Goal: Task Accomplishment & Management: Manage account settings

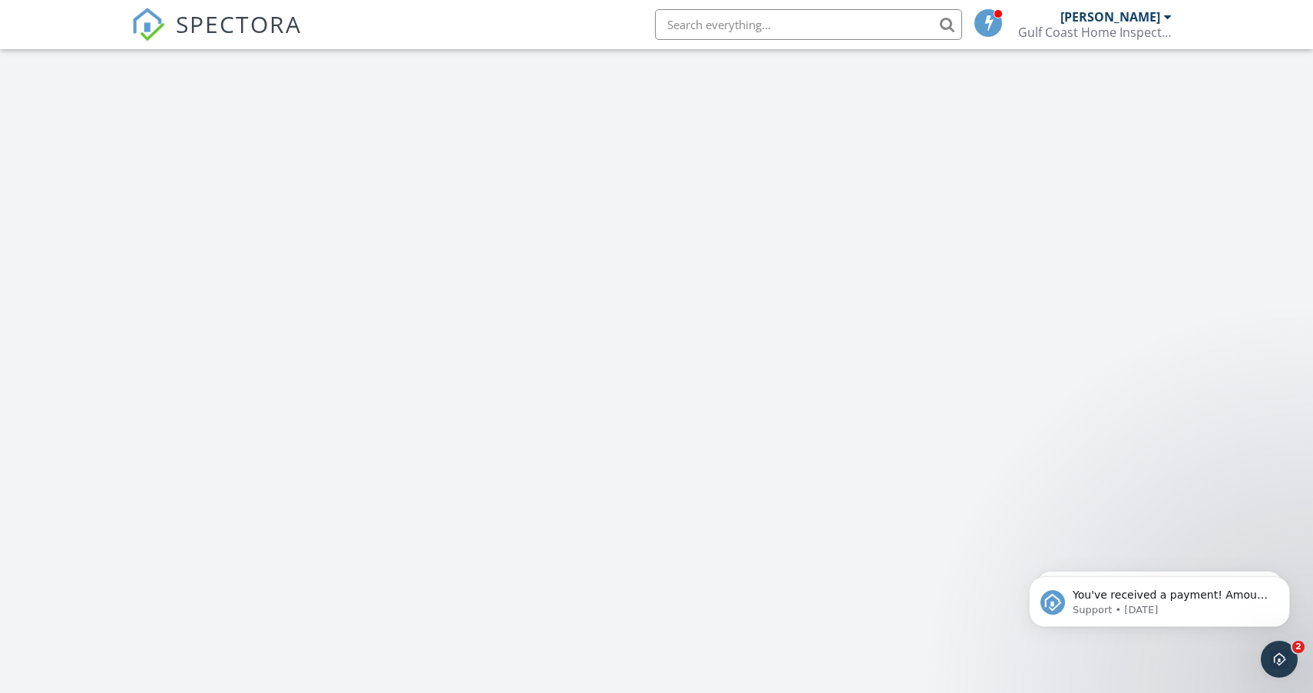
scroll to position [1398, 1314]
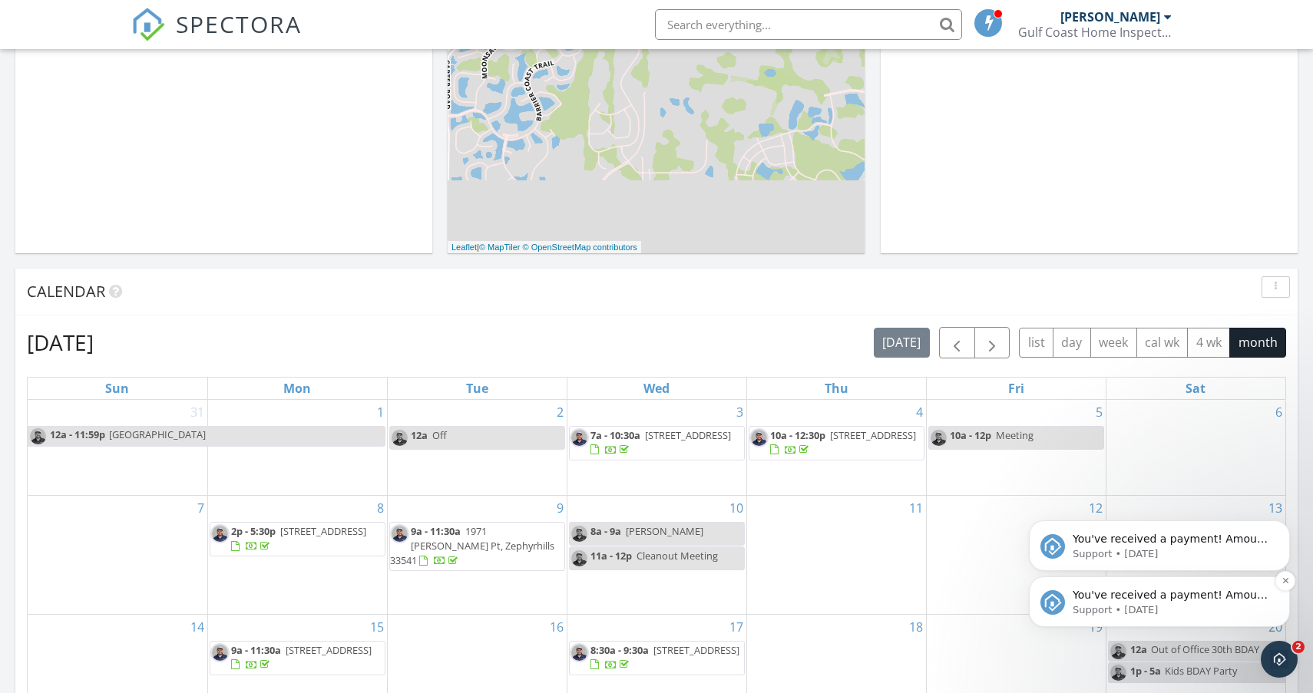
click at [1162, 604] on p "Support • 2d ago" at bounding box center [1172, 611] width 198 height 14
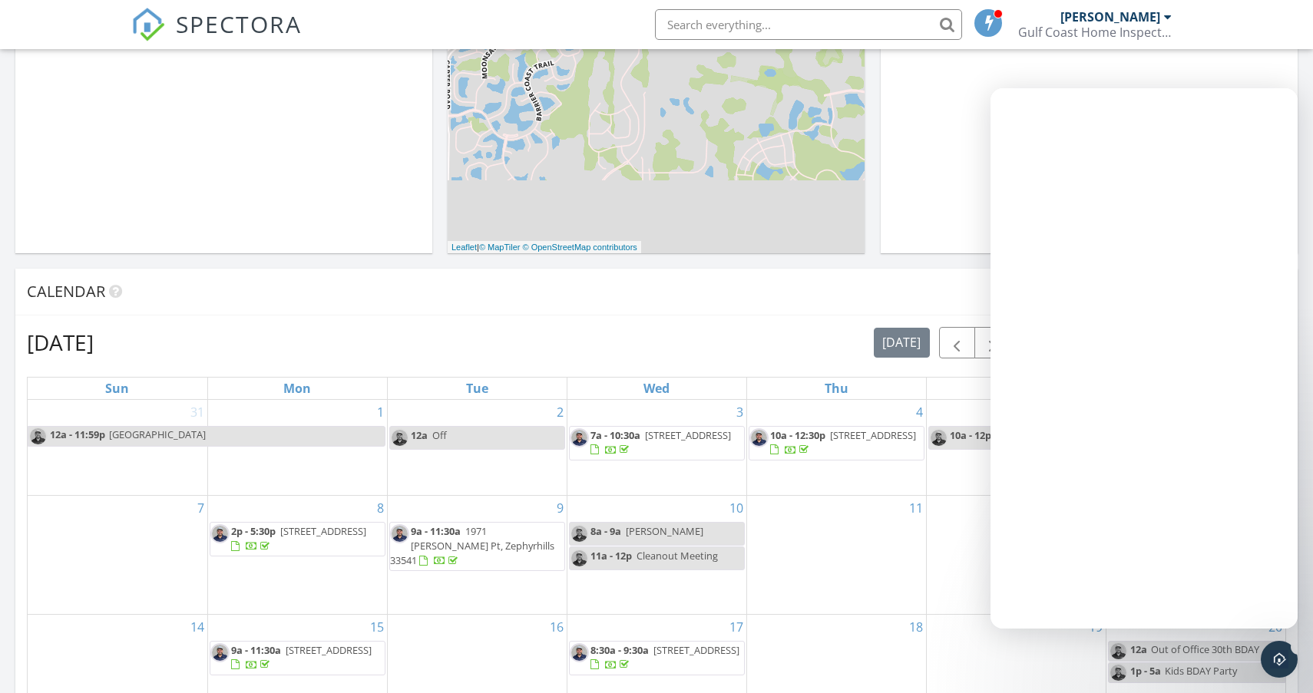
scroll to position [0, 0]
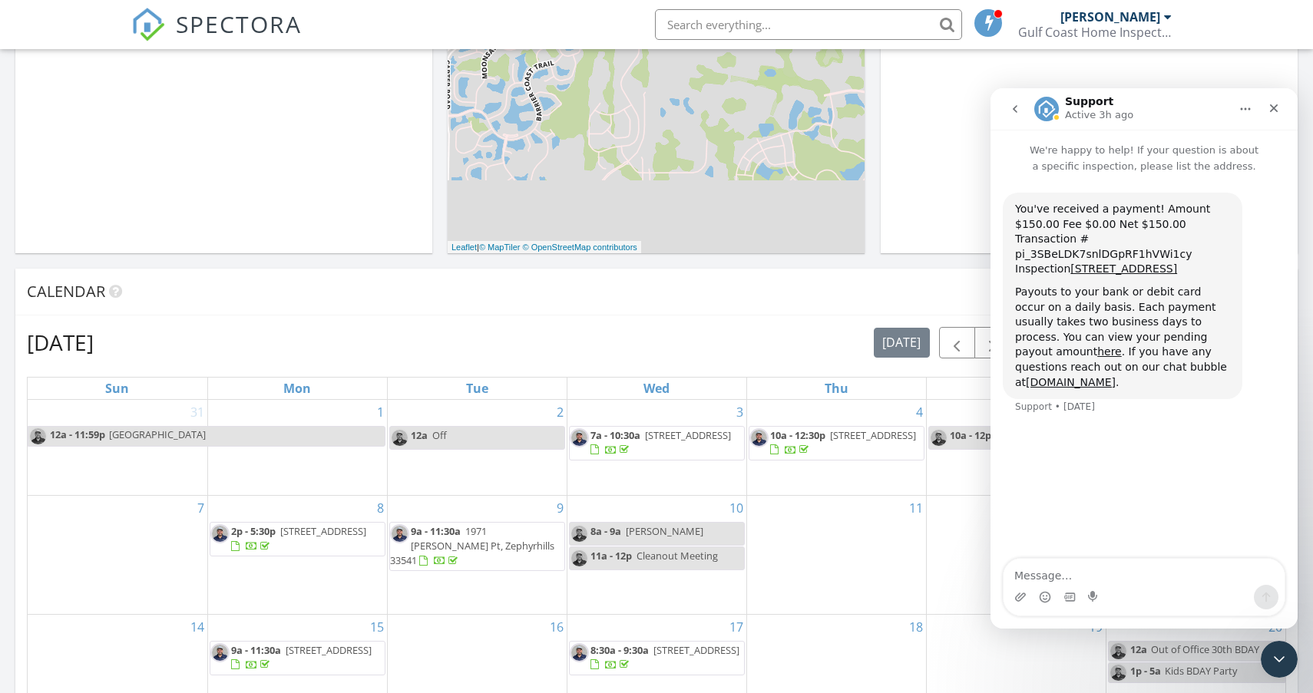
click at [1017, 101] on button "go back" at bounding box center [1015, 108] width 29 height 29
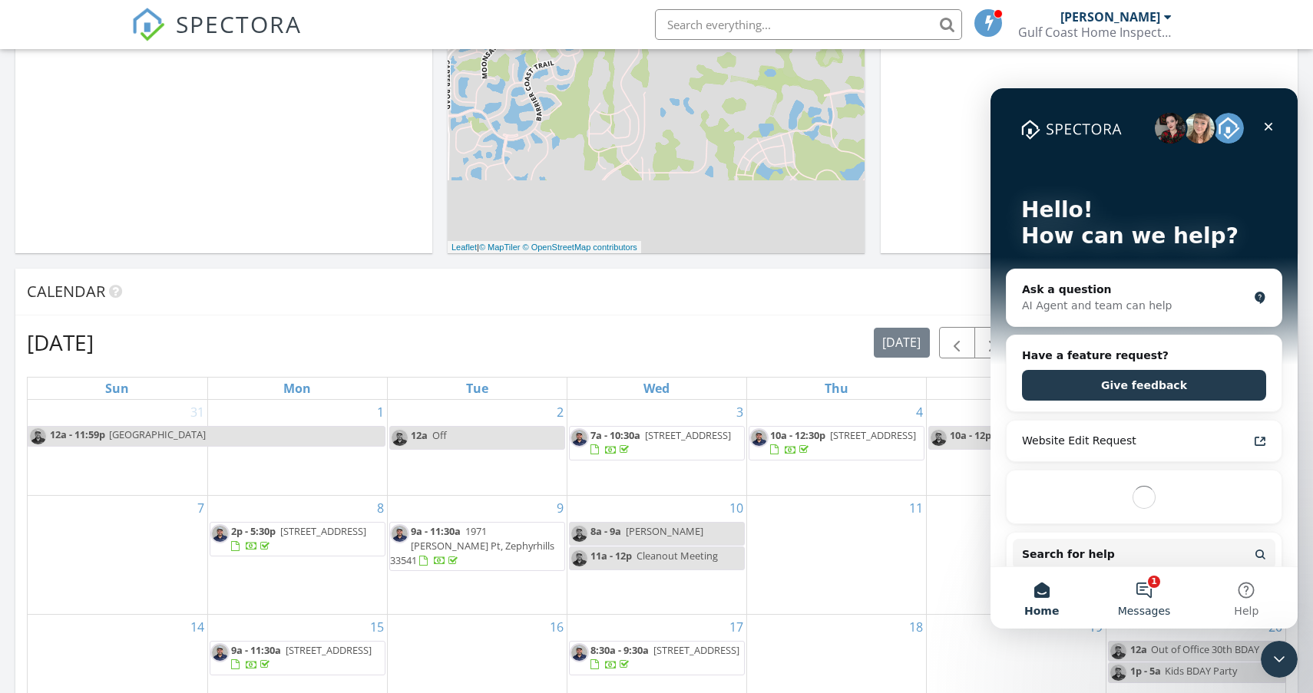
click at [1163, 590] on button "1 Messages" at bounding box center [1144, 597] width 102 height 61
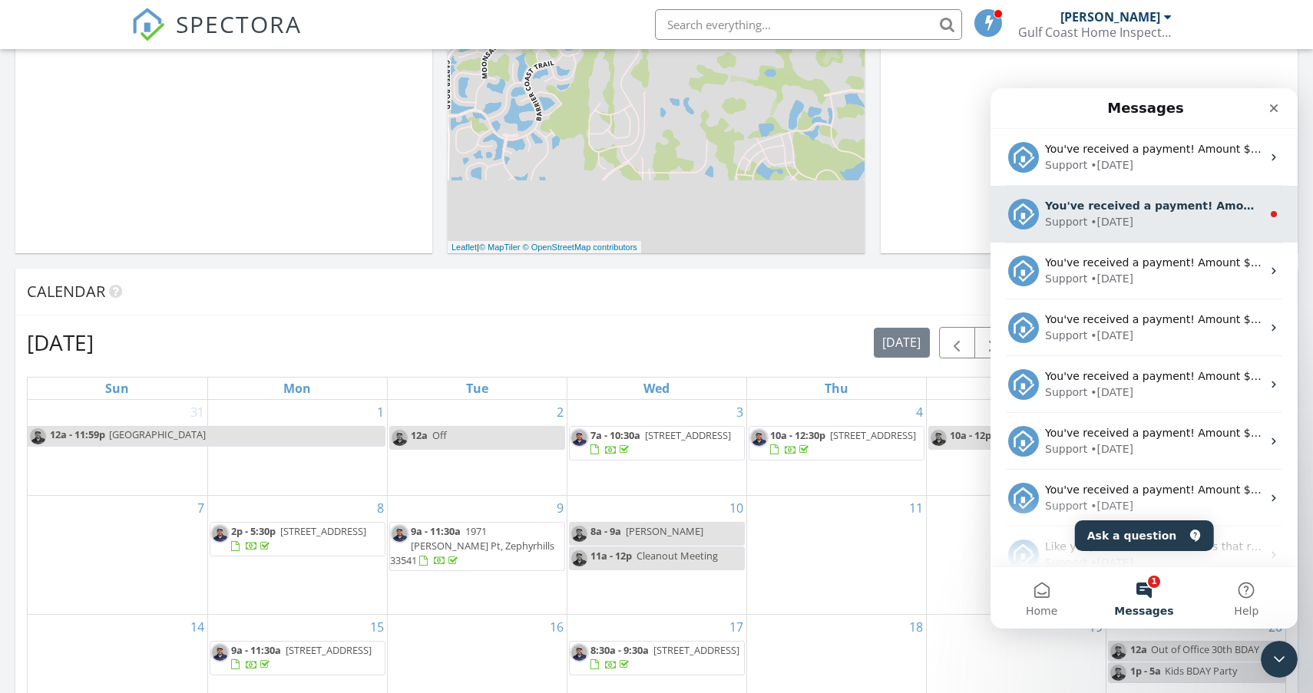
click at [1163, 233] on div "You've received a payment! Amount $250.00 Fee $3.99 Net $246.01 Transaction # p…" at bounding box center [1144, 214] width 307 height 57
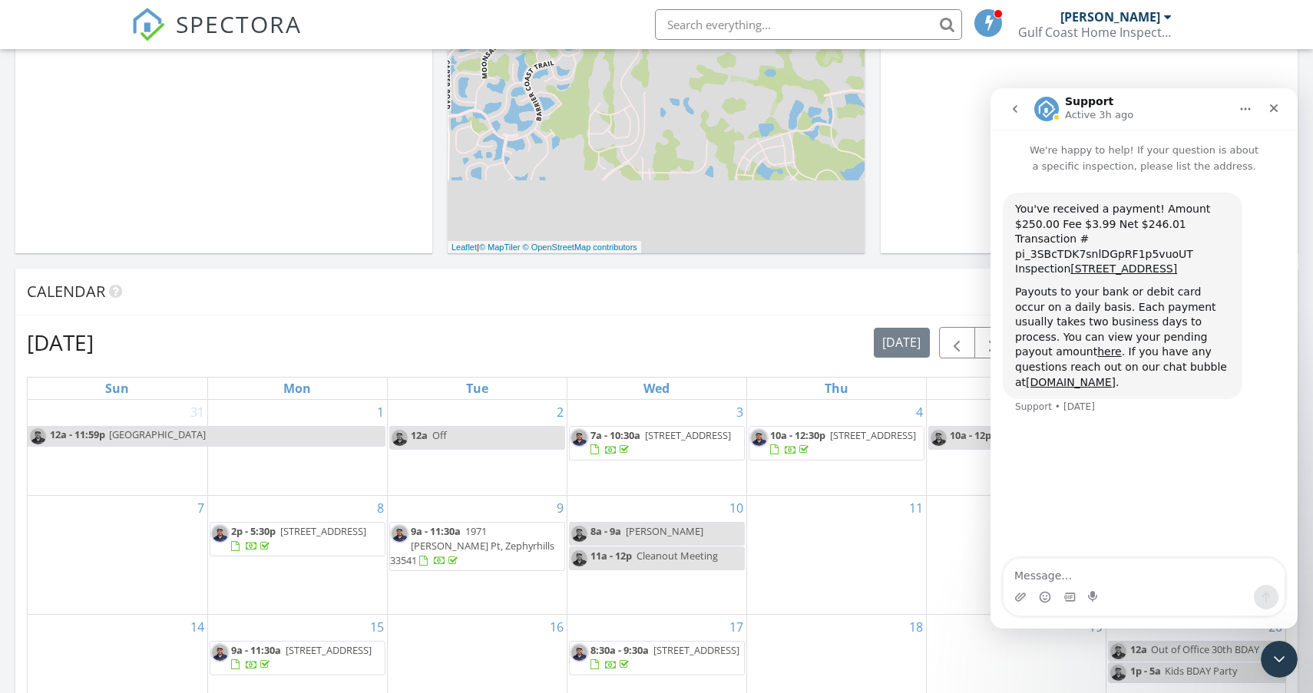
click at [1019, 115] on button "go back" at bounding box center [1015, 108] width 29 height 29
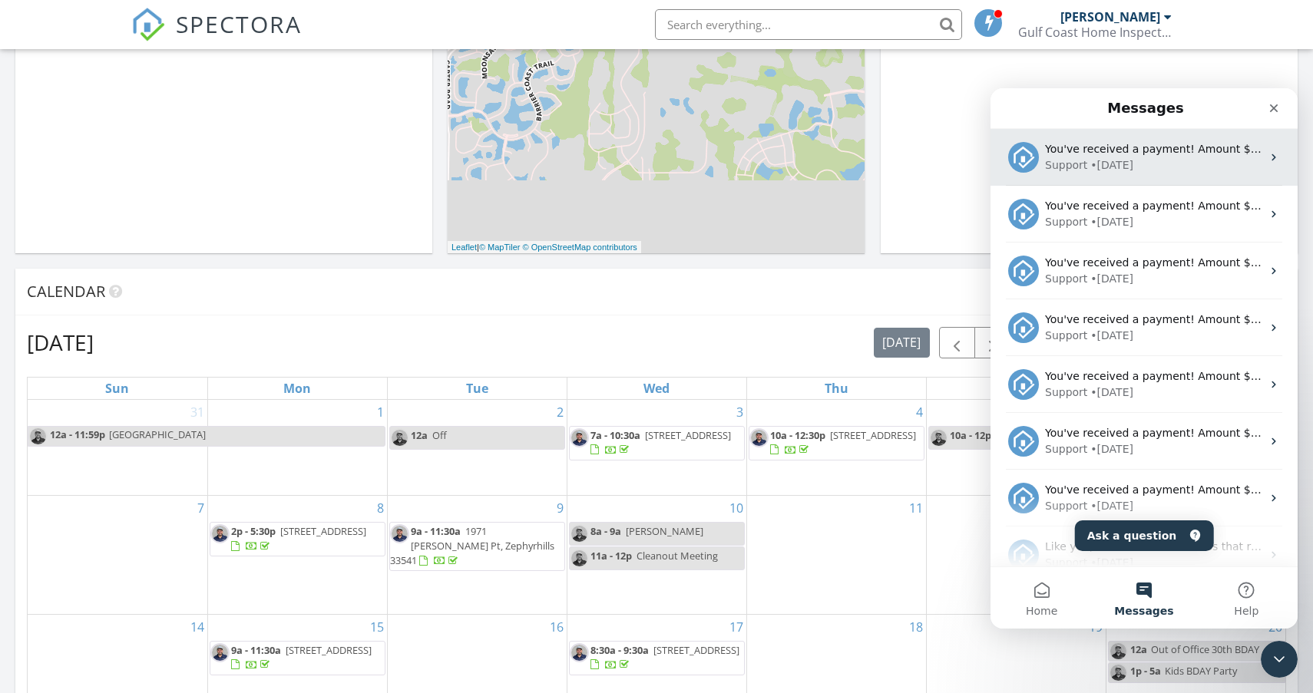
click at [1202, 170] on div "Support • 2d ago" at bounding box center [1153, 165] width 217 height 16
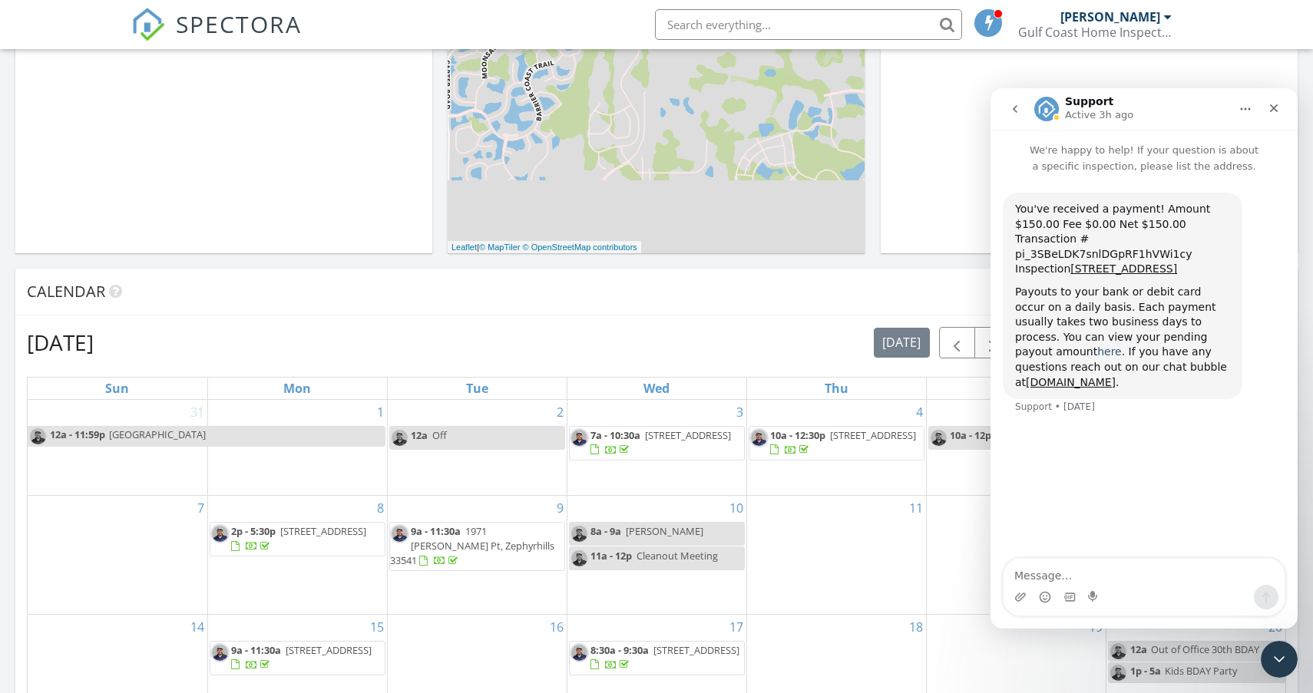
click at [1097, 358] on link "here" at bounding box center [1109, 352] width 25 height 12
click at [1234, 82] on div "In Progress Trevor Douthett No results found" at bounding box center [1089, 30] width 417 height 445
click at [1274, 648] on icon "Close Intercom Messenger" at bounding box center [1277, 657] width 18 height 18
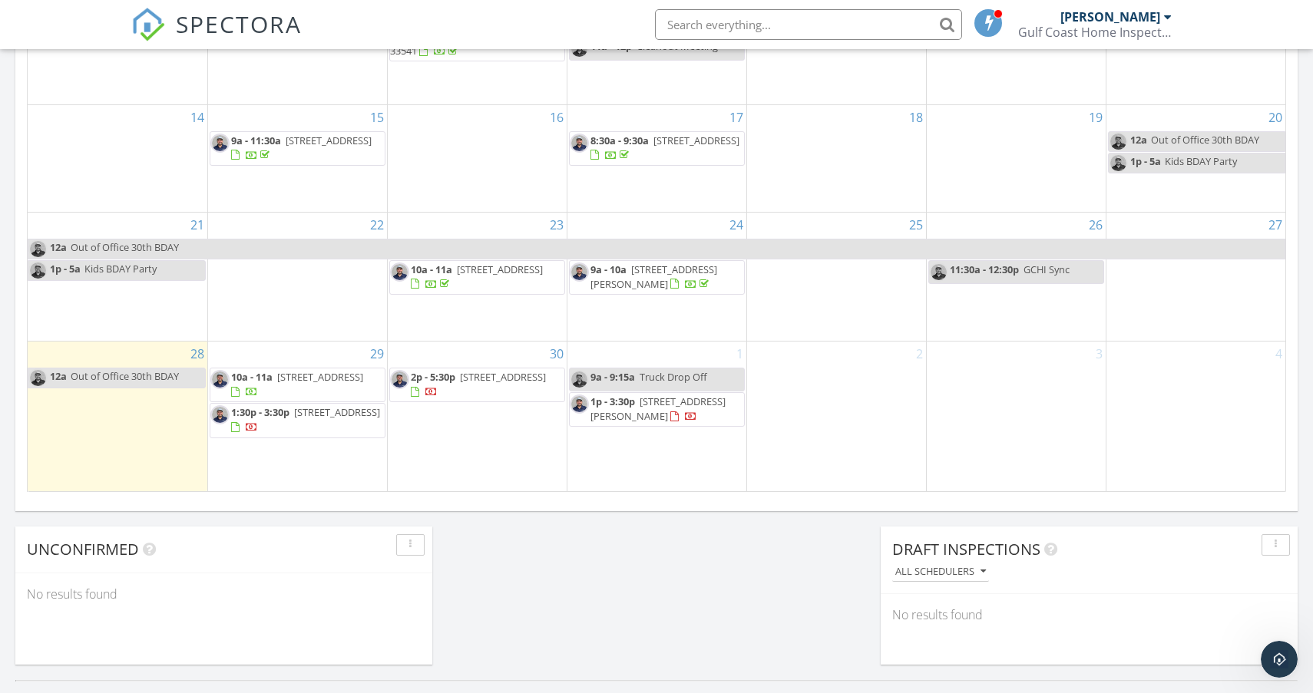
scroll to position [919, 0]
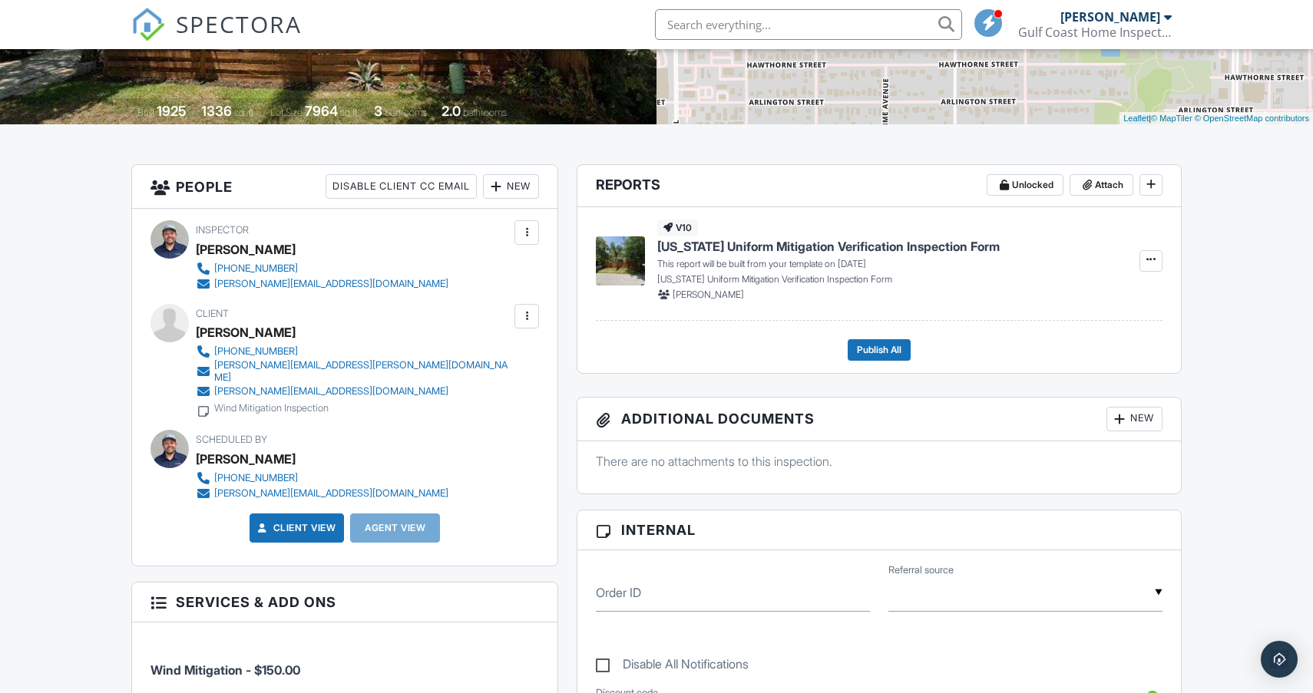
scroll to position [232, 0]
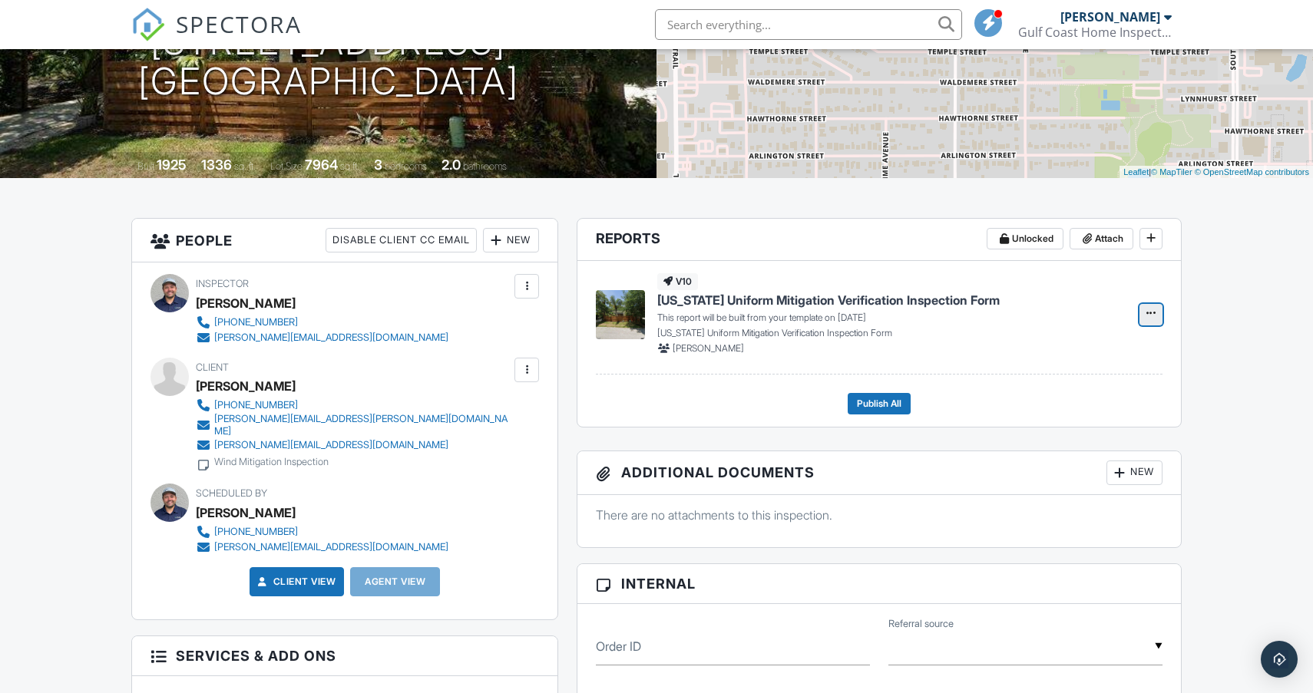
click at [1153, 316] on icon at bounding box center [1150, 313] width 9 height 11
click at [1077, 359] on input "Build Now" at bounding box center [1074, 356] width 157 height 35
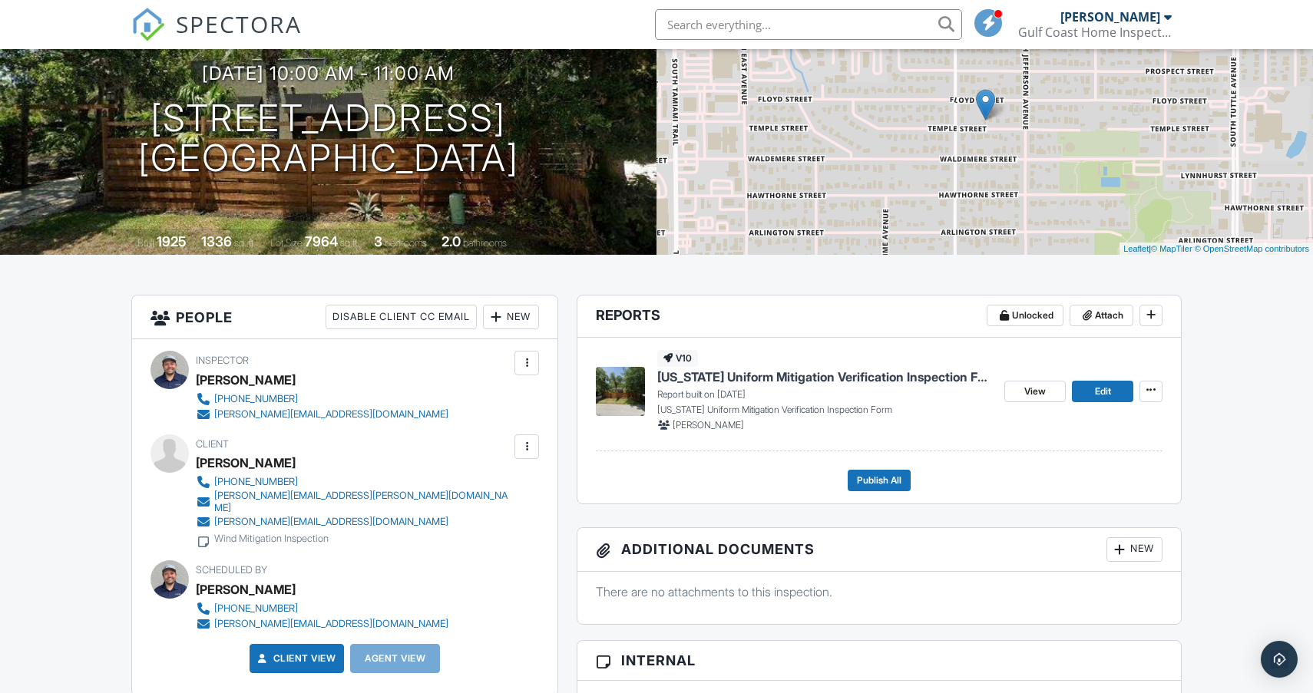
scroll to position [146, 0]
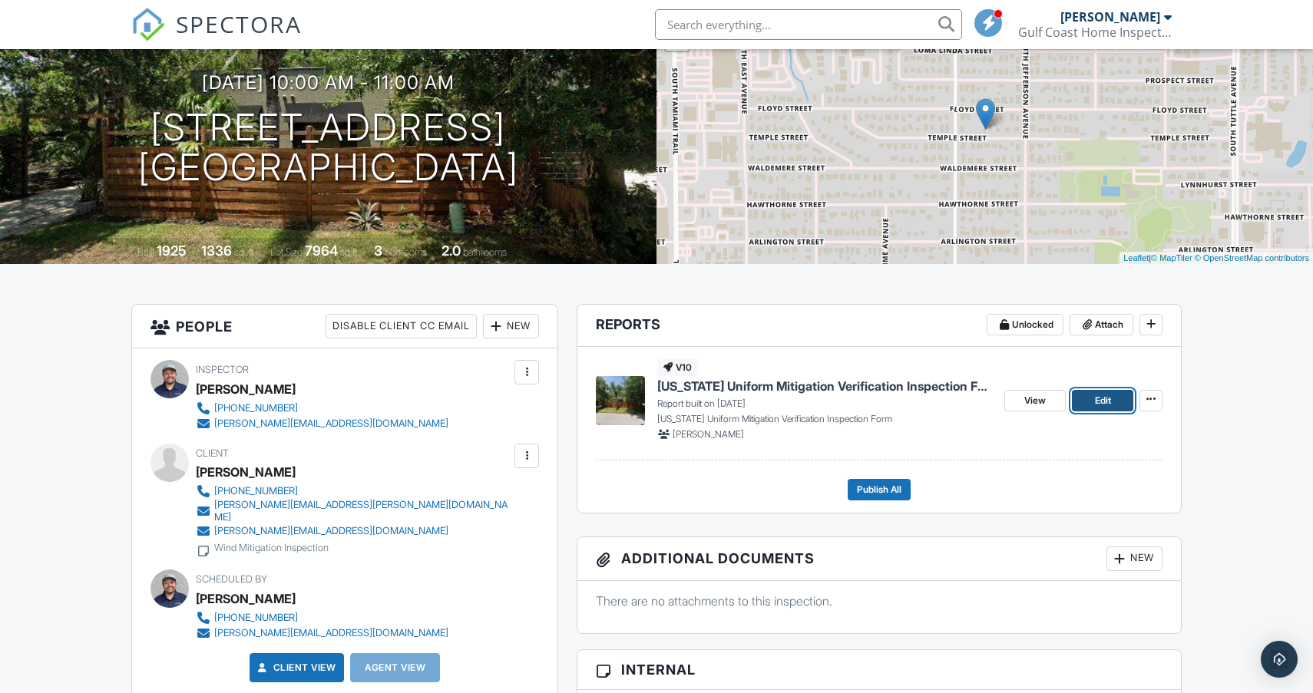
click at [1112, 404] on link "Edit" at bounding box center [1102, 400] width 61 height 21
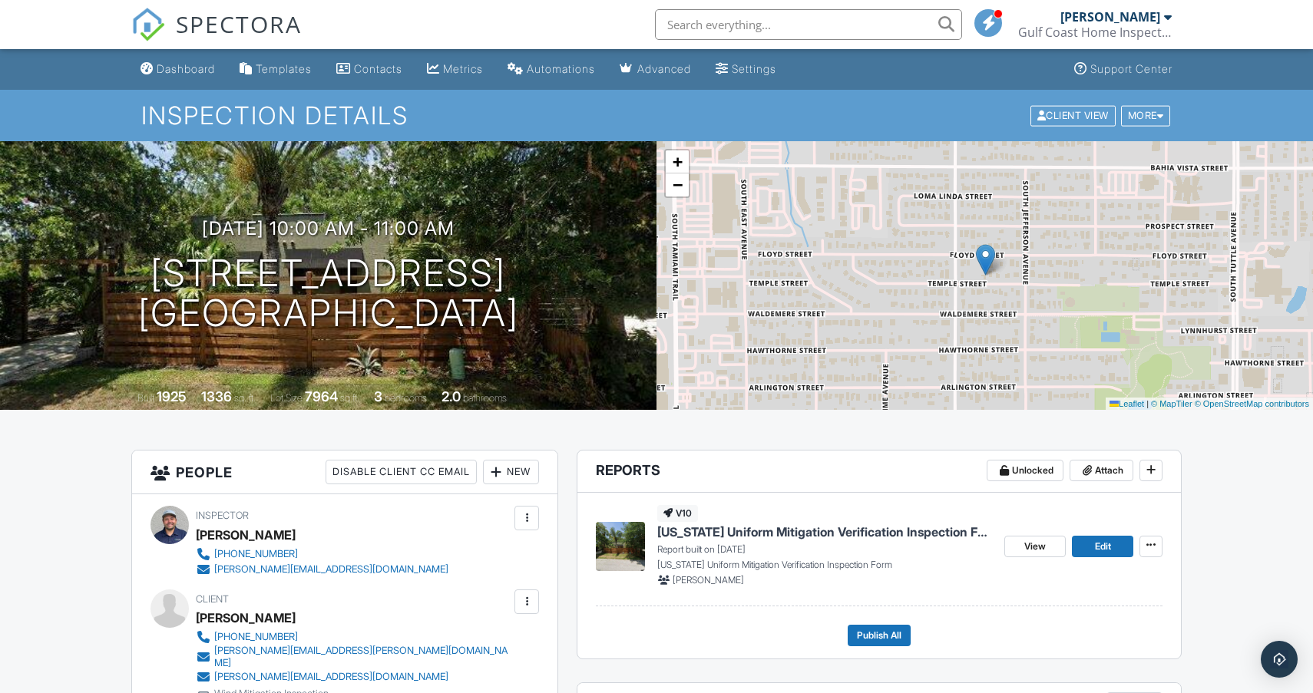
click at [249, 28] on span "SPECTORA" at bounding box center [239, 24] width 126 height 32
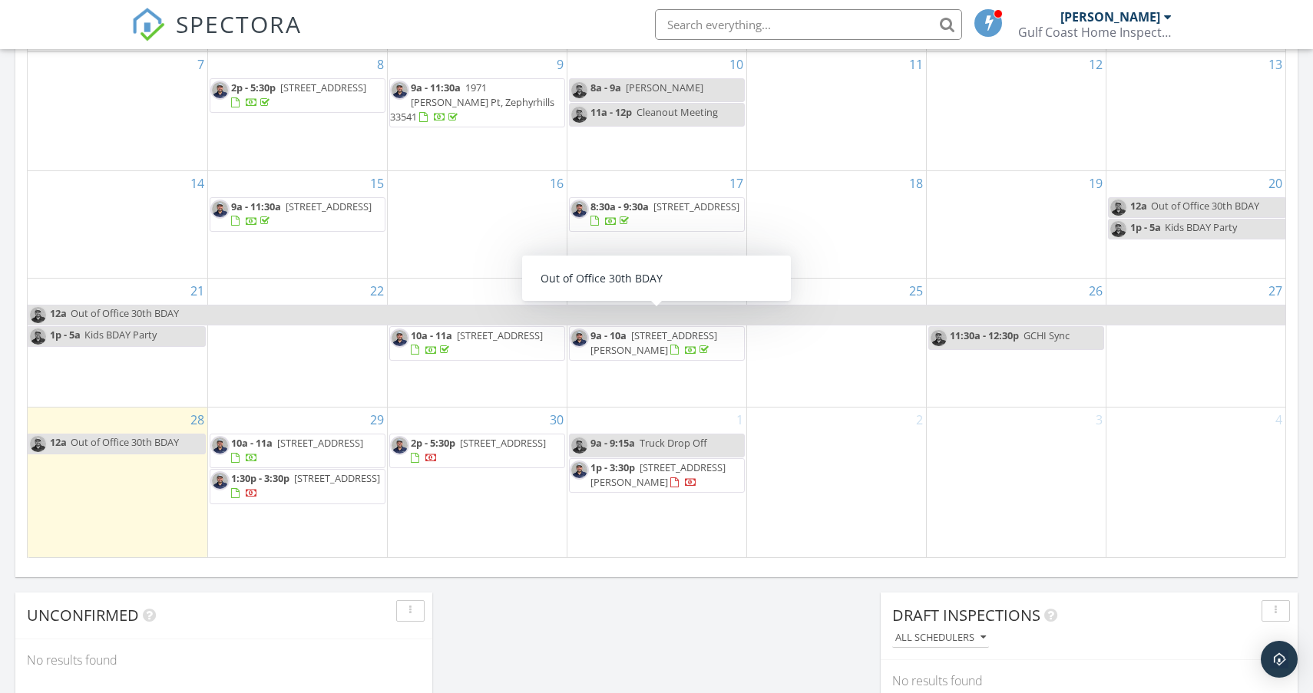
scroll to position [856, 0]
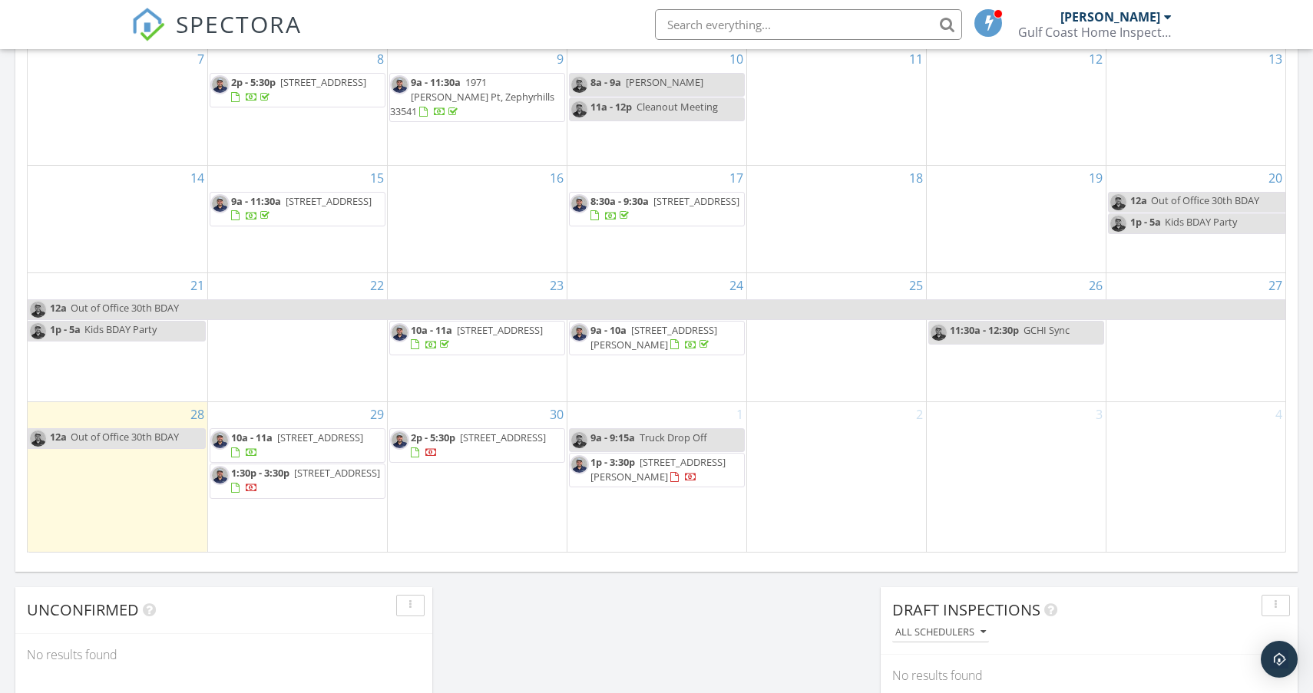
click at [296, 480] on span "617 47th St W, Bradenton 34209" at bounding box center [337, 473] width 86 height 14
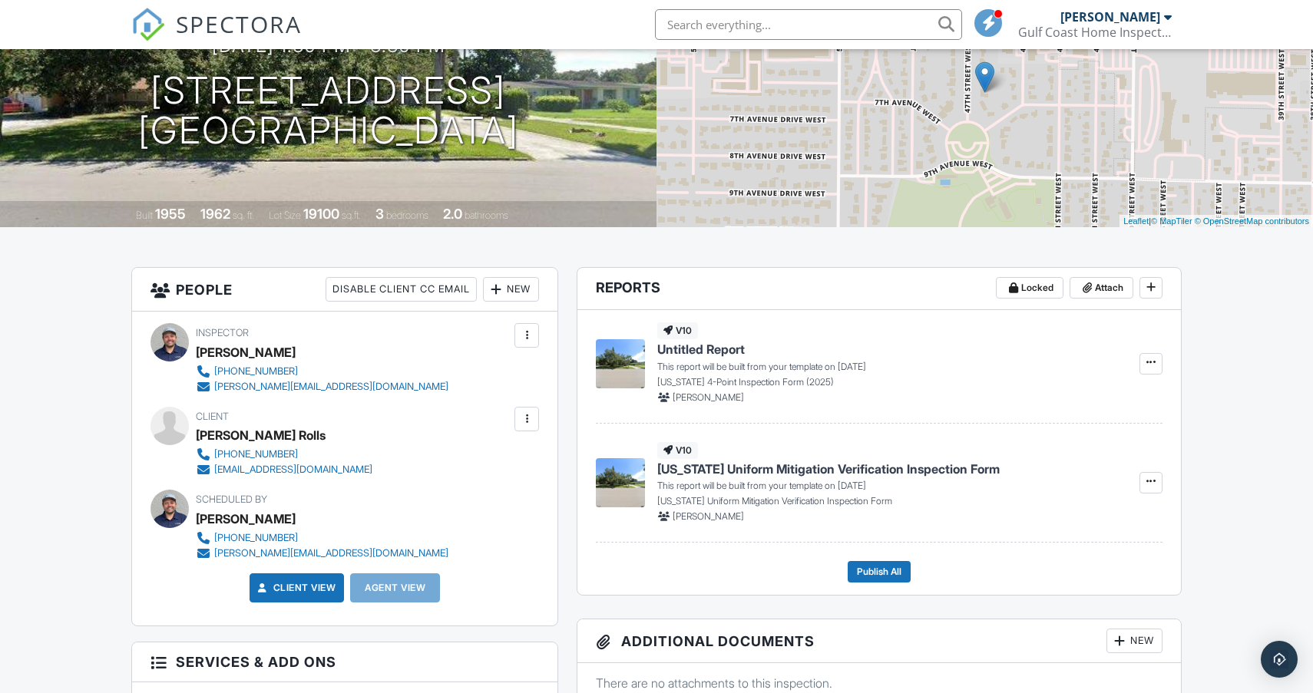
scroll to position [184, 0]
click at [1139, 367] on button at bounding box center [1150, 362] width 23 height 21
click at [1090, 403] on input "Build Now" at bounding box center [1074, 404] width 157 height 35
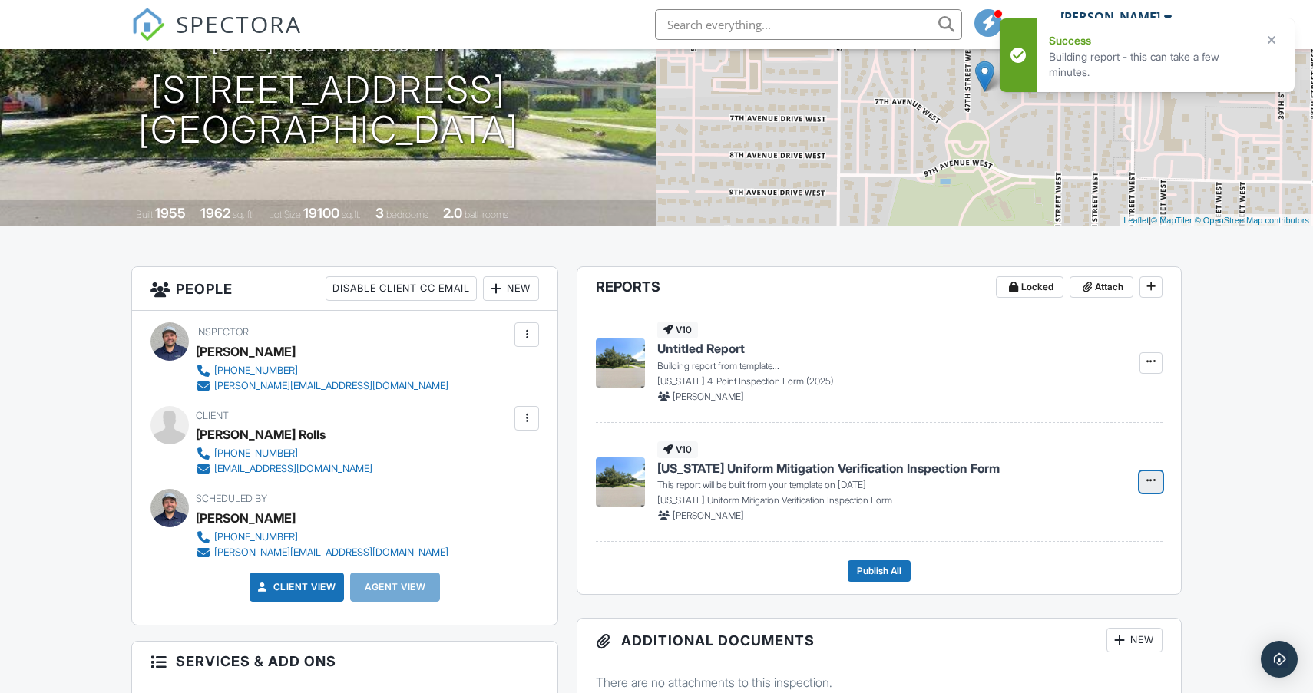
click at [1155, 485] on icon at bounding box center [1150, 480] width 9 height 11
click at [1094, 521] on input "Build Now" at bounding box center [1074, 523] width 157 height 35
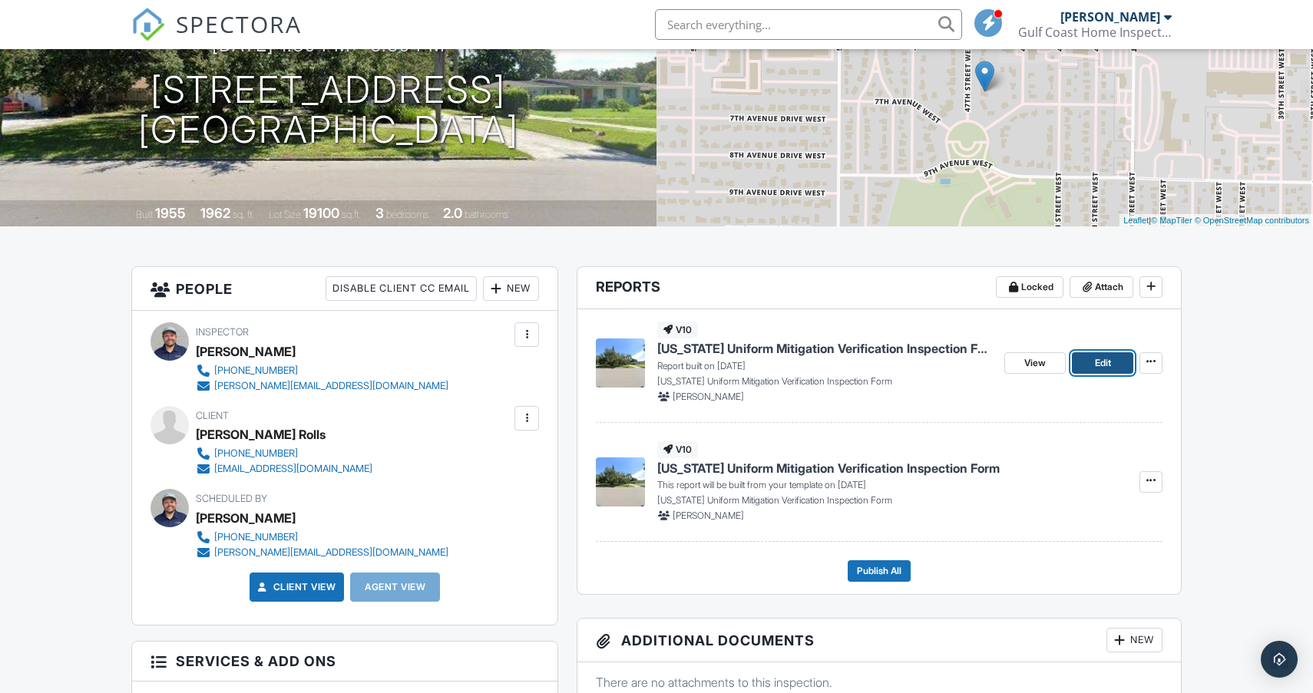
click at [1092, 365] on link "Edit" at bounding box center [1102, 362] width 61 height 21
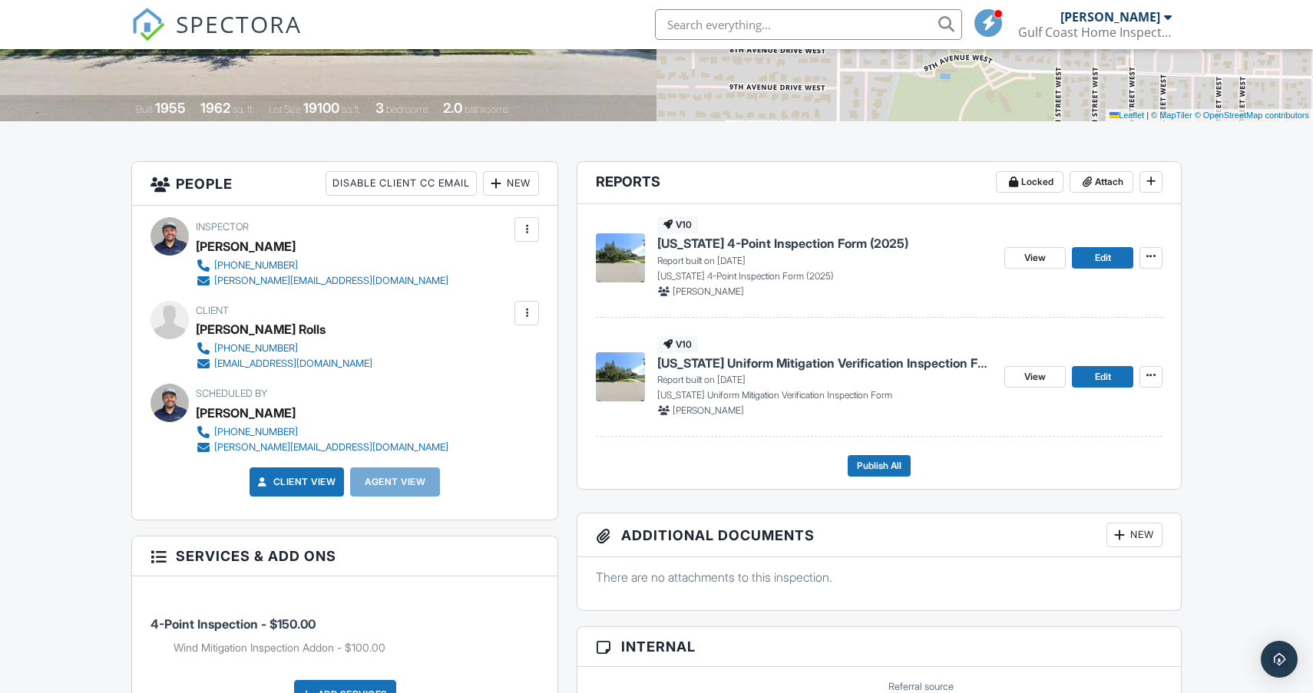
scroll to position [292, 0]
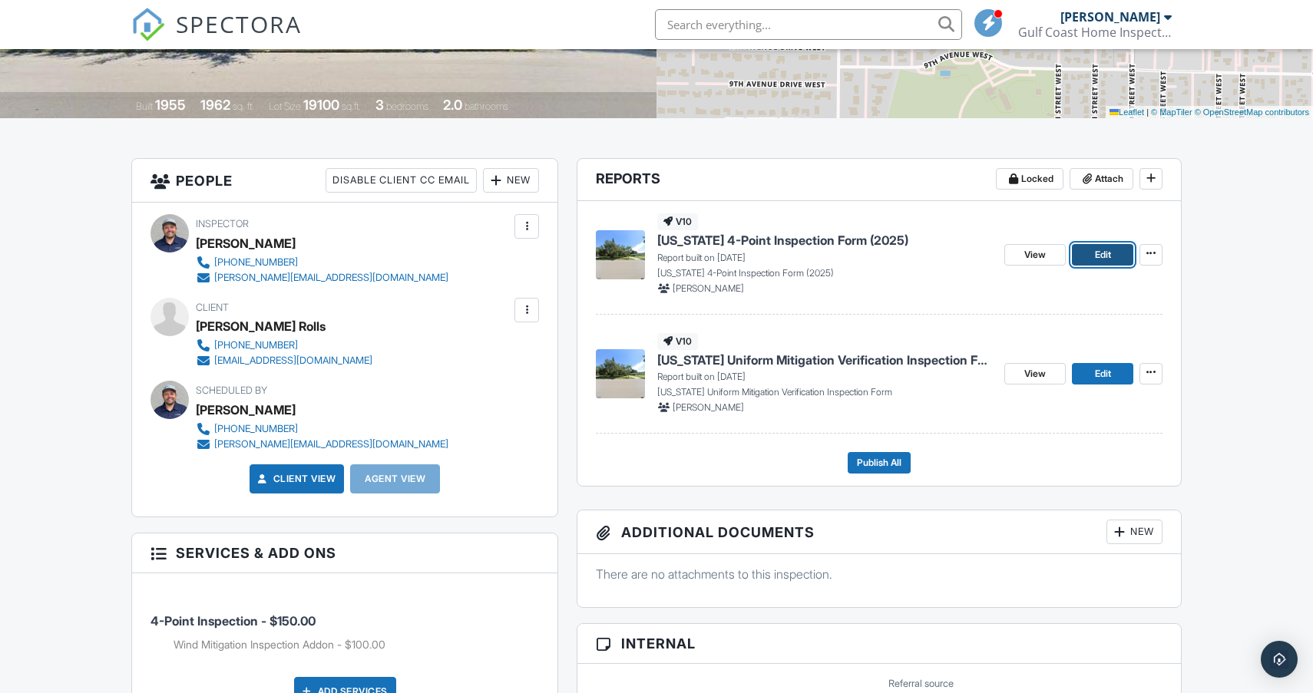
click at [1096, 251] on span "Edit" at bounding box center [1103, 254] width 16 height 15
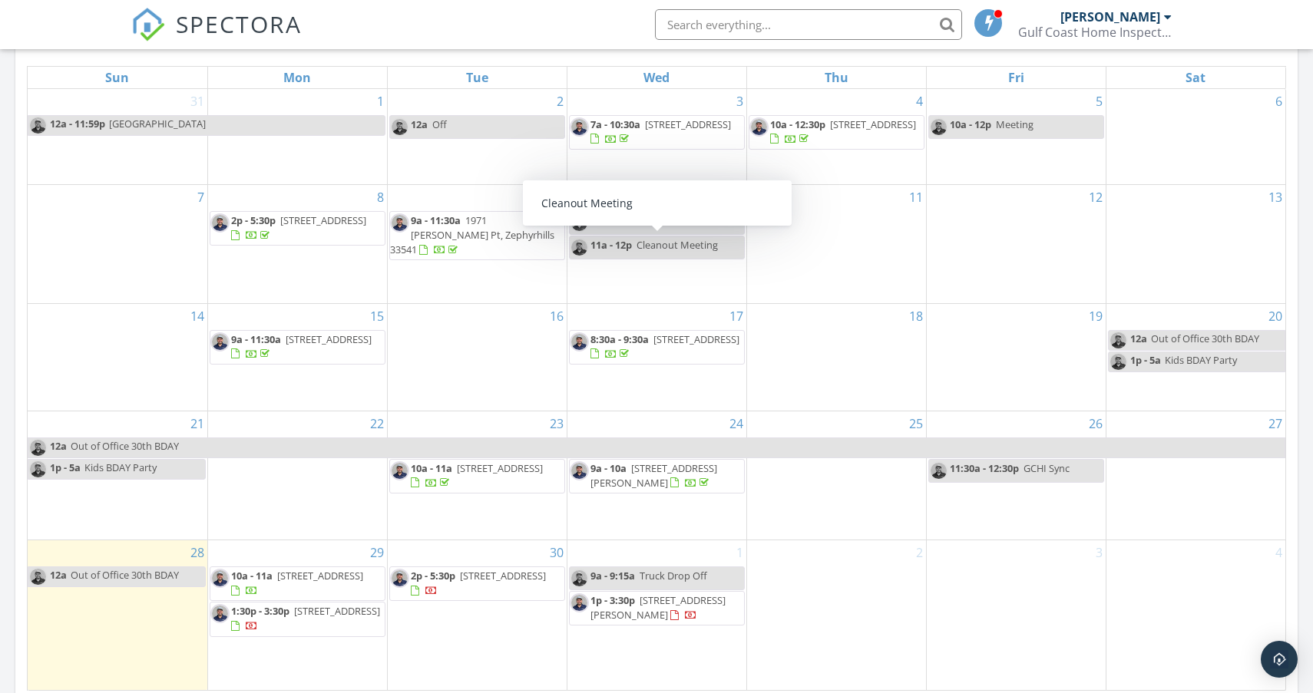
scroll to position [717, 0]
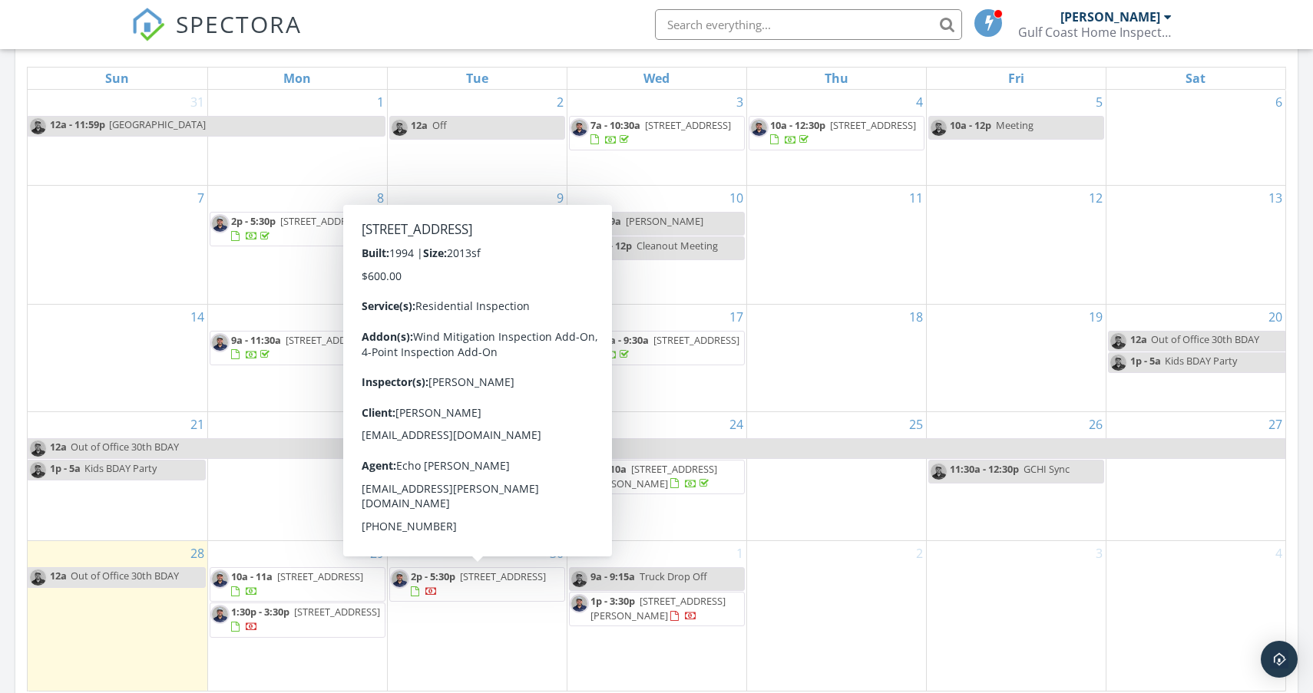
click at [518, 584] on span "[STREET_ADDRESS]" at bounding box center [503, 577] width 86 height 14
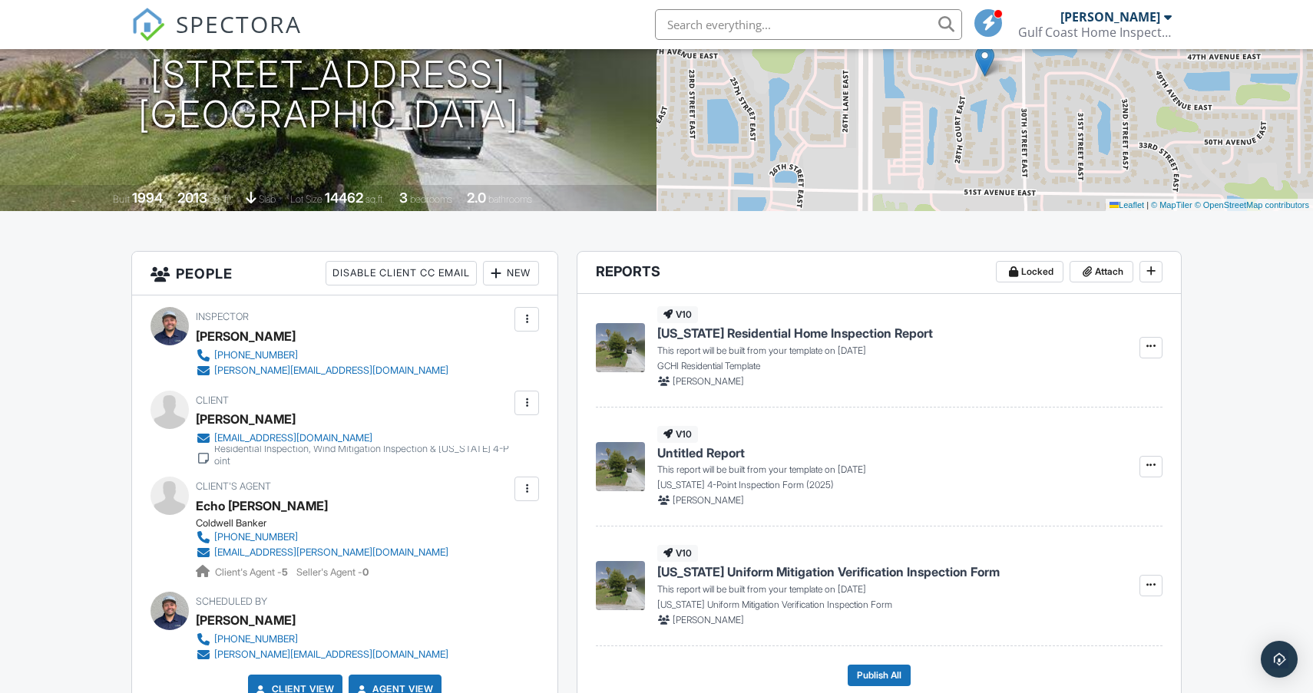
scroll to position [203, 0]
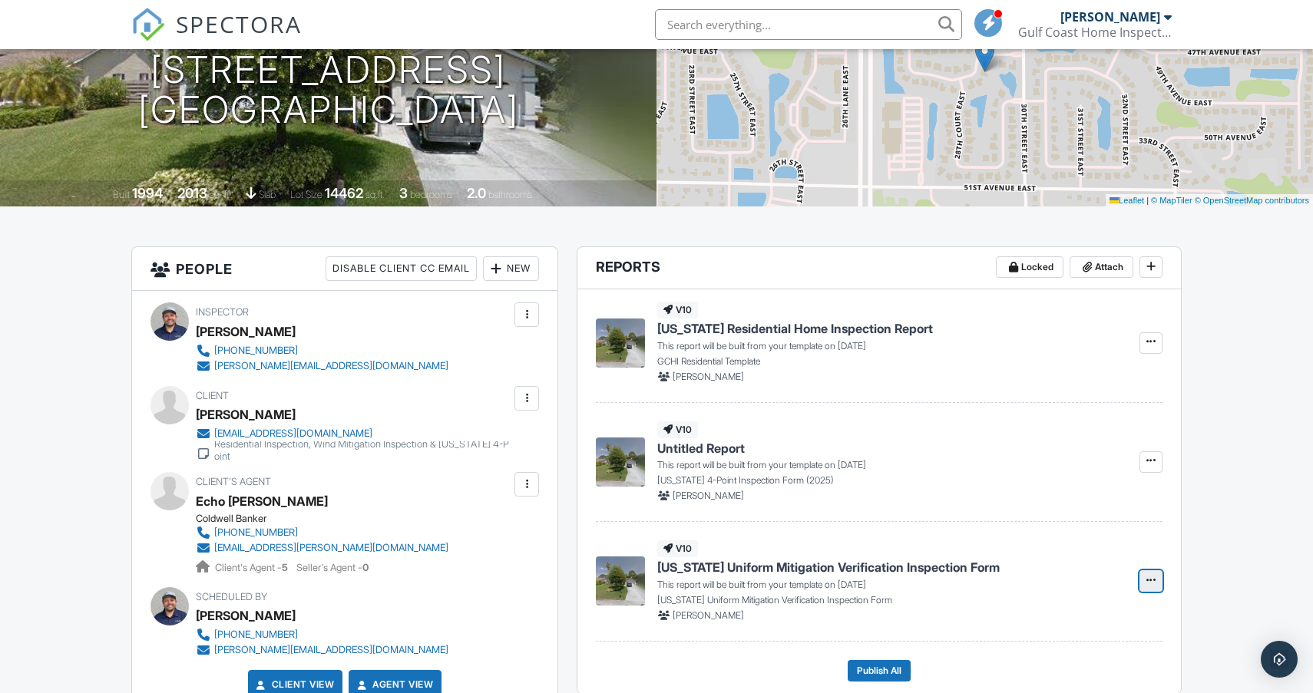
click at [1149, 576] on icon at bounding box center [1150, 580] width 9 height 11
click at [1057, 620] on input "Build Now" at bounding box center [1074, 623] width 157 height 35
click at [1146, 465] on icon at bounding box center [1150, 460] width 9 height 11
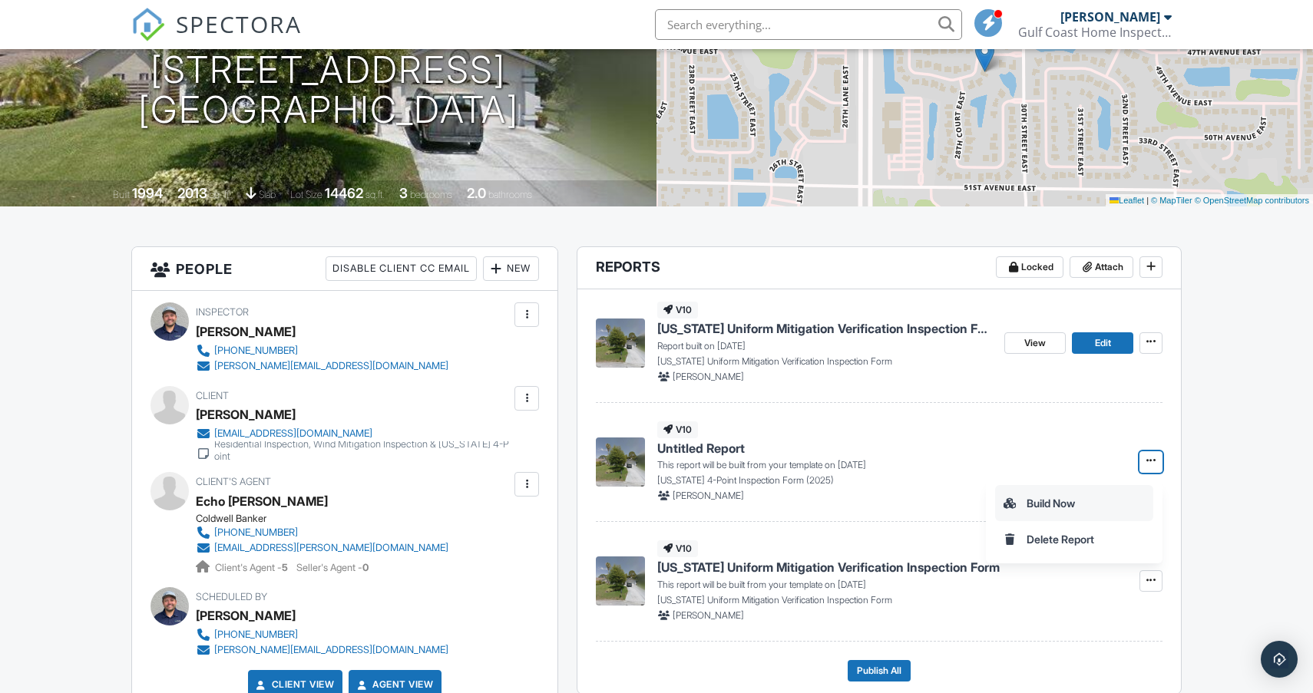
click at [1049, 498] on input "Build Now" at bounding box center [1074, 503] width 157 height 35
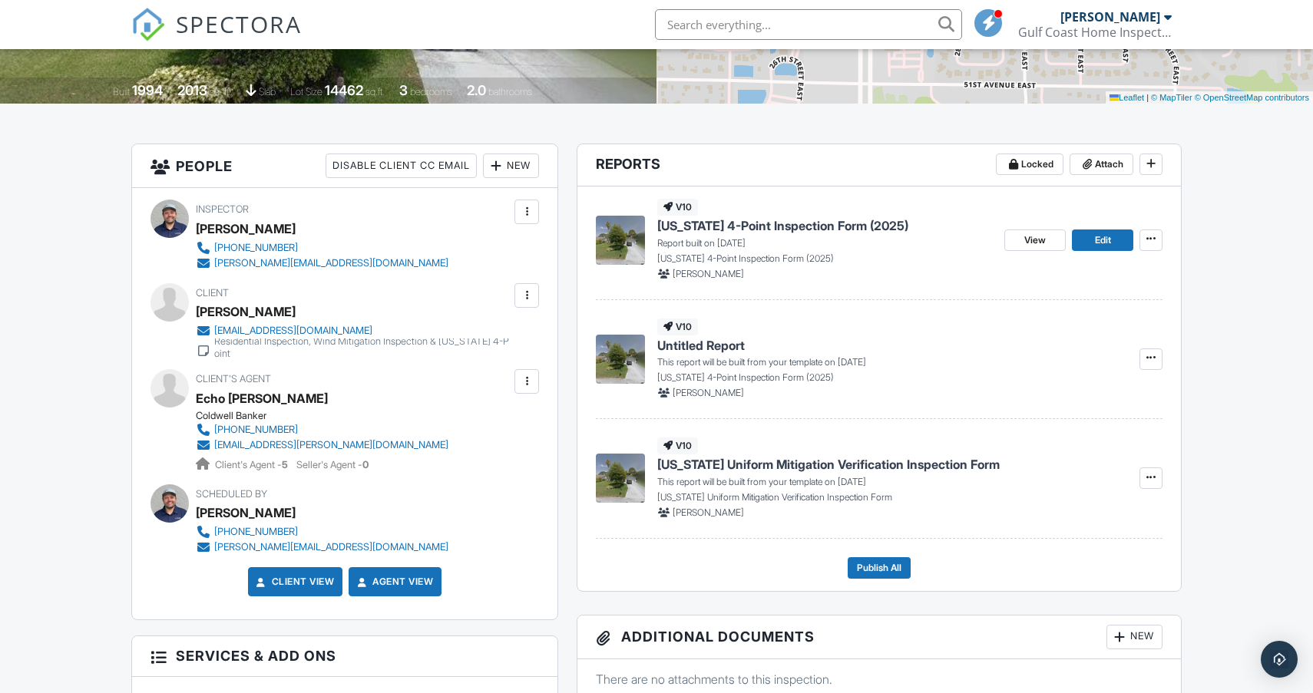
scroll to position [305, 0]
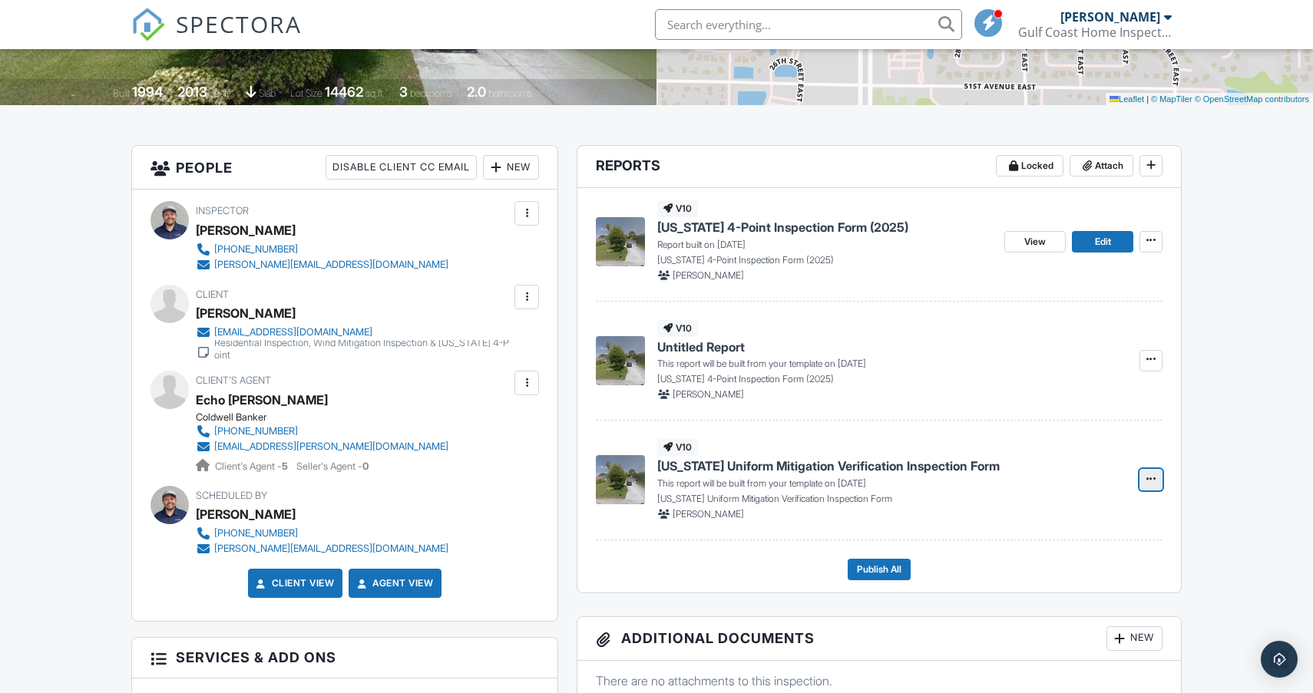
click at [1150, 484] on icon at bounding box center [1150, 479] width 9 height 11
click at [1061, 515] on input "Build Now" at bounding box center [1074, 521] width 157 height 35
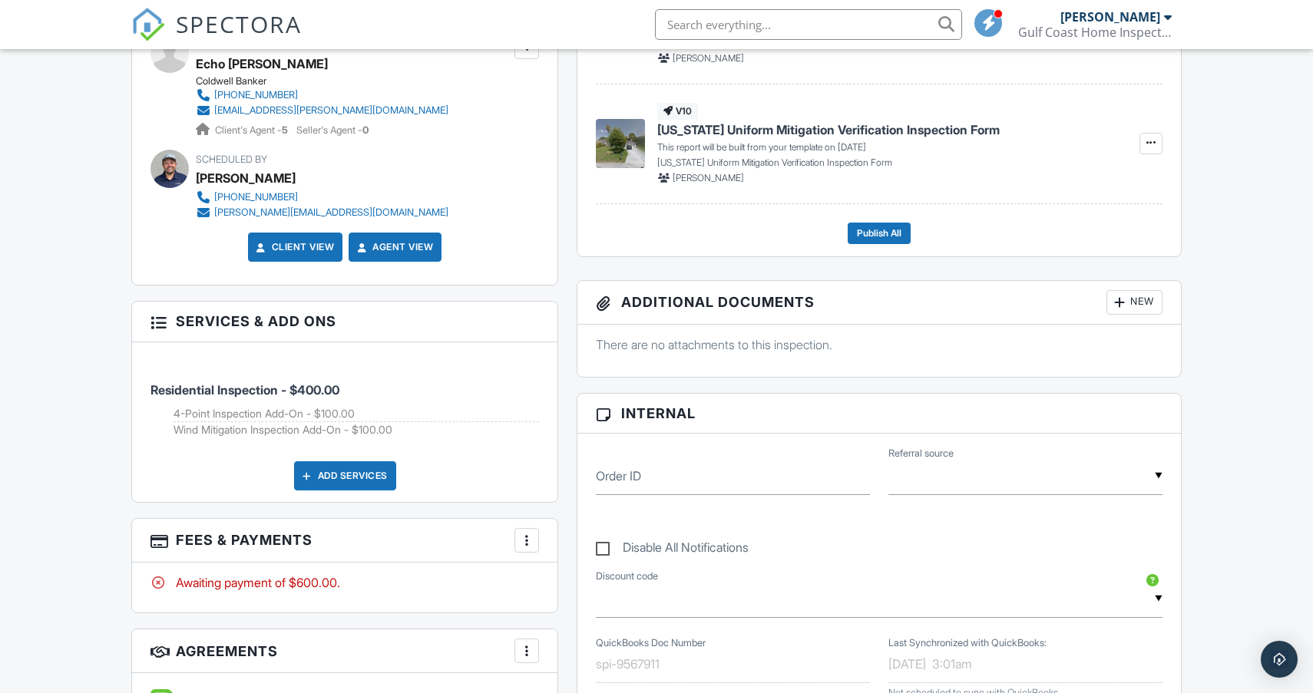
scroll to position [0, 0]
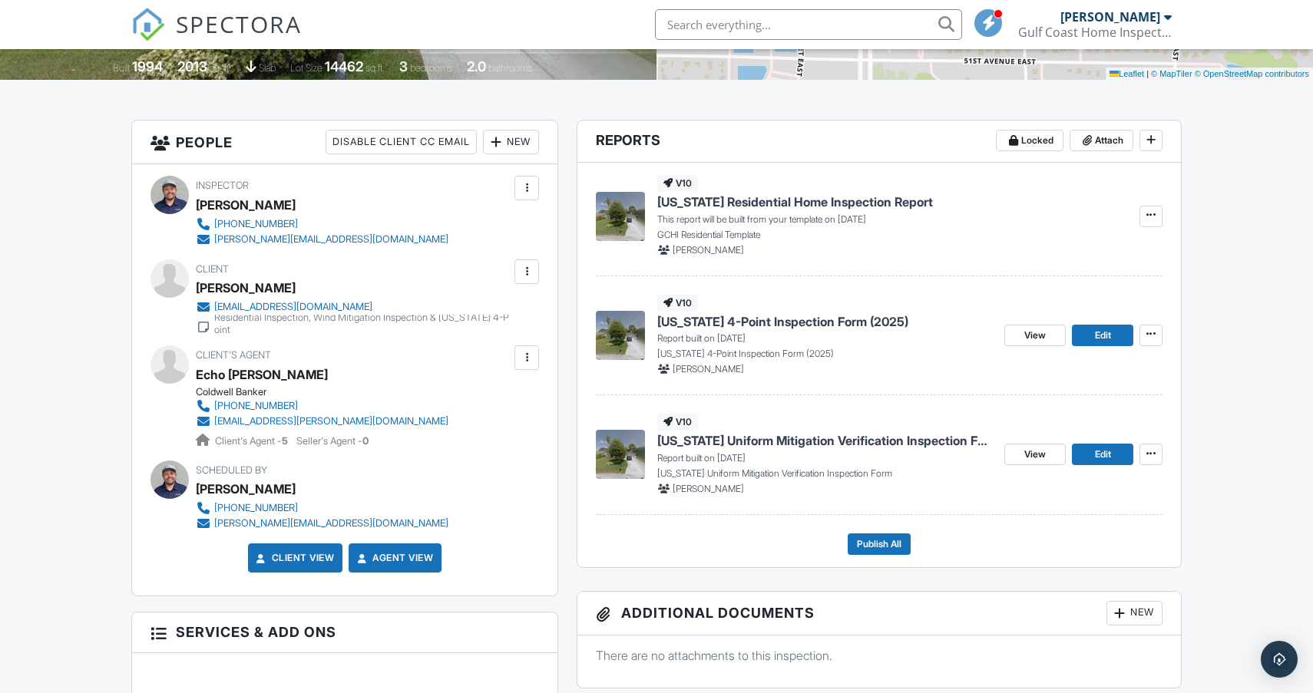
scroll to position [326, 0]
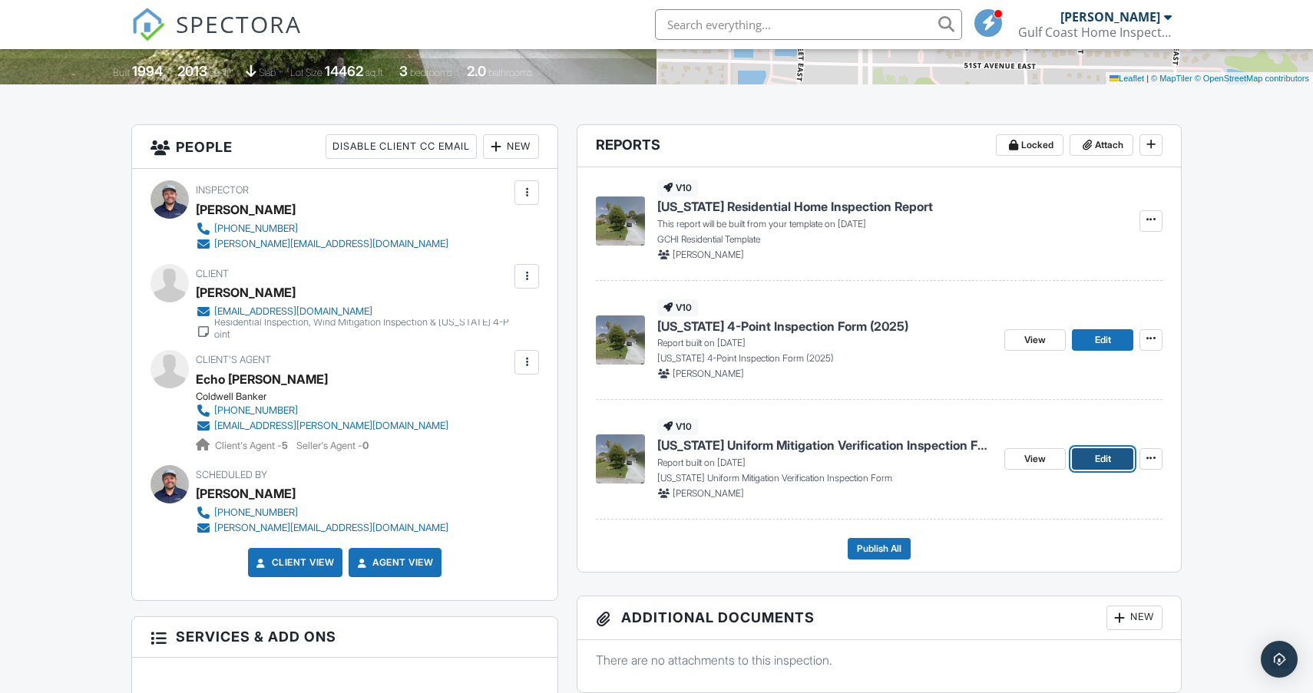
click at [1093, 458] on link "Edit" at bounding box center [1102, 458] width 61 height 21
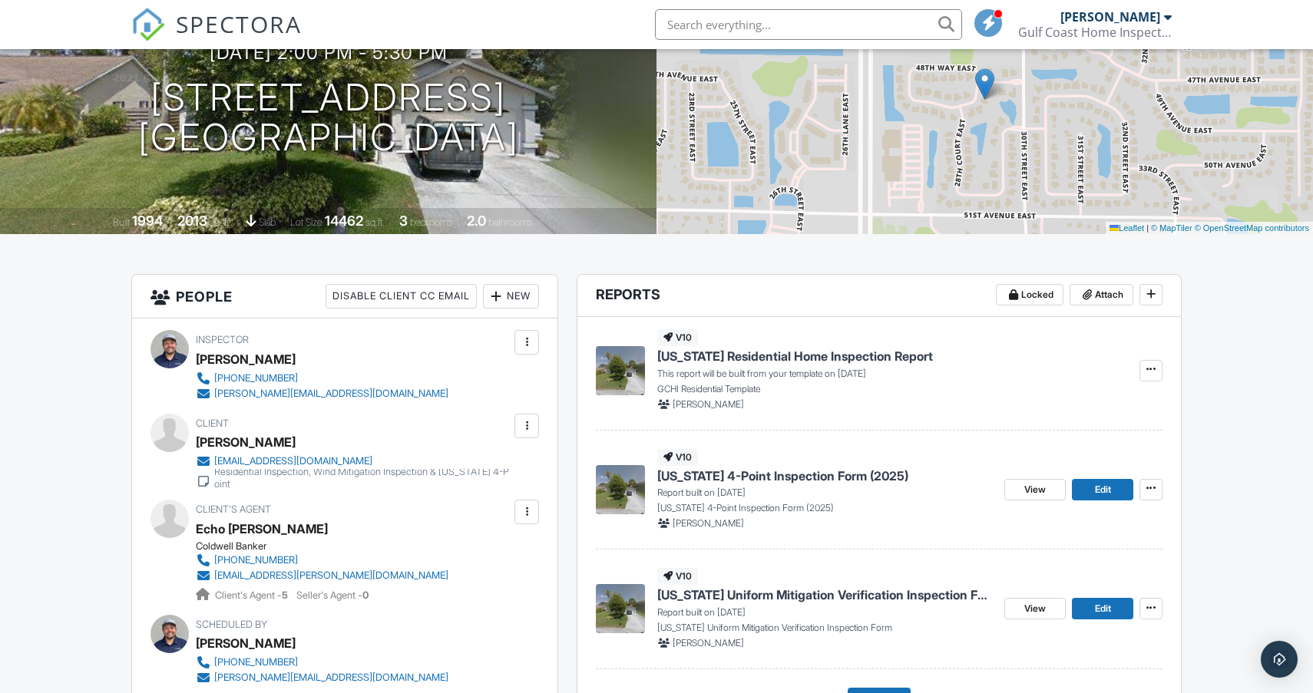
scroll to position [182, 0]
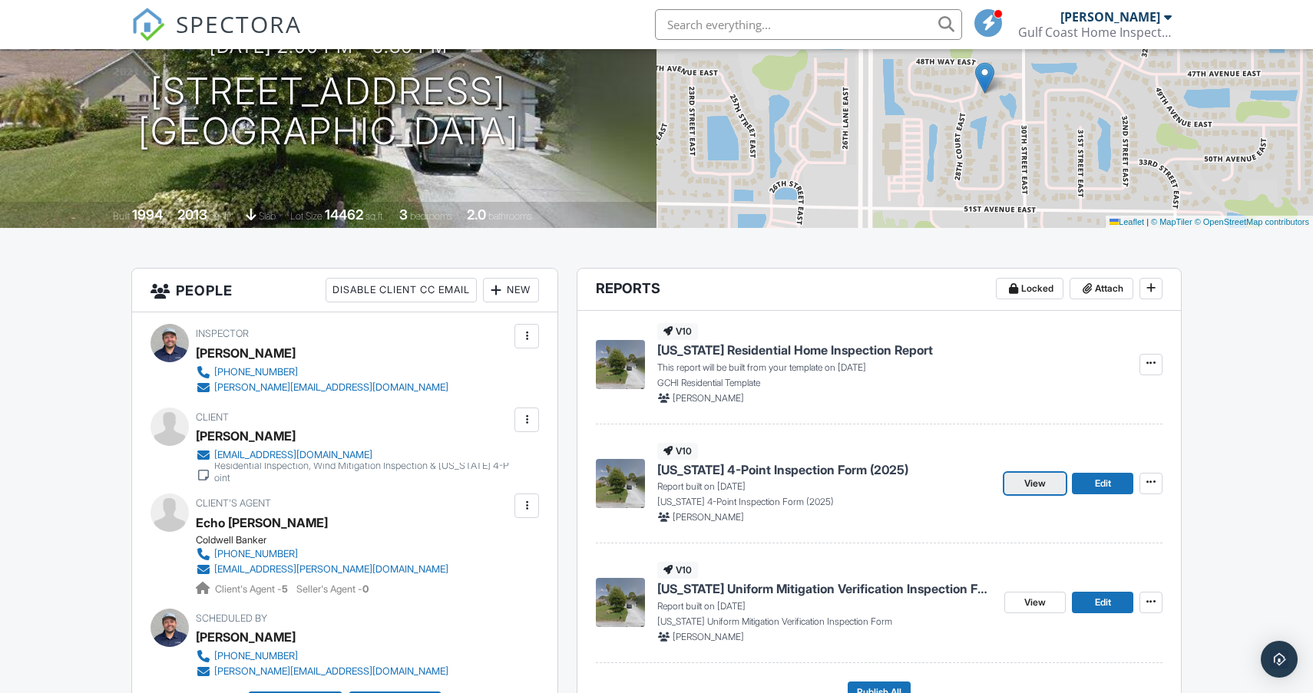
click at [1042, 493] on link "View" at bounding box center [1034, 483] width 61 height 21
click at [1093, 482] on link "Edit" at bounding box center [1102, 483] width 61 height 21
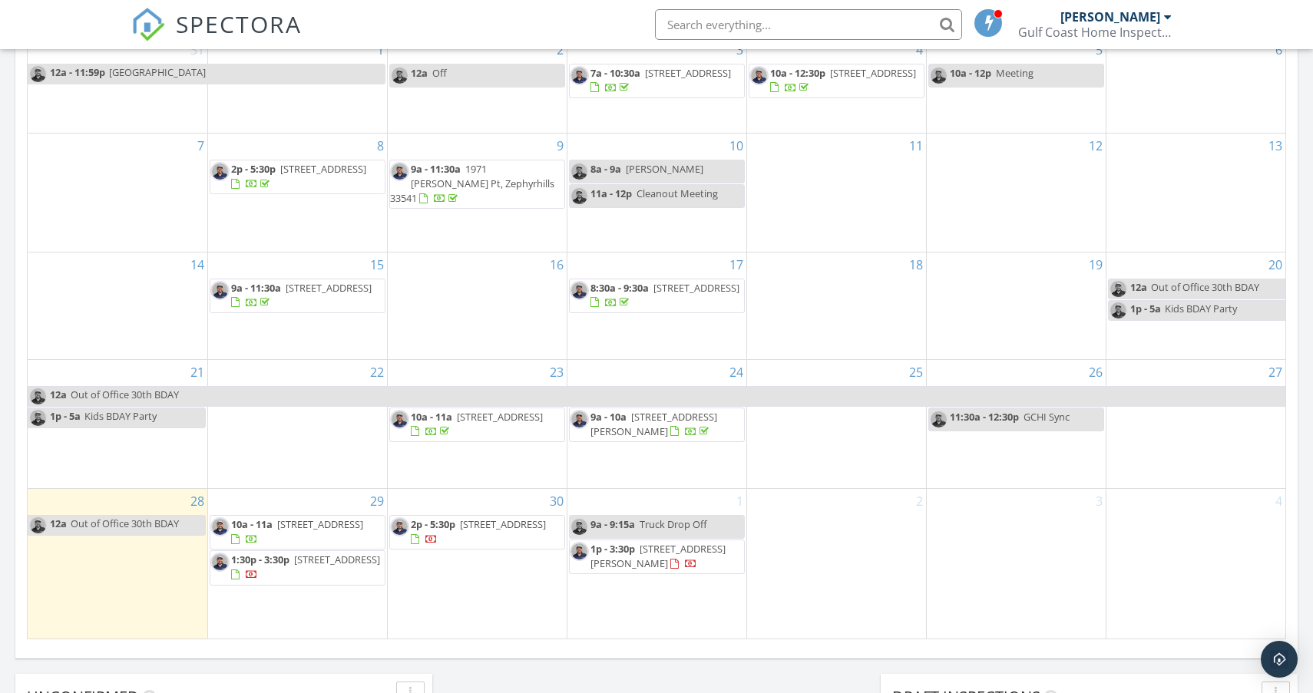
scroll to position [770, 0]
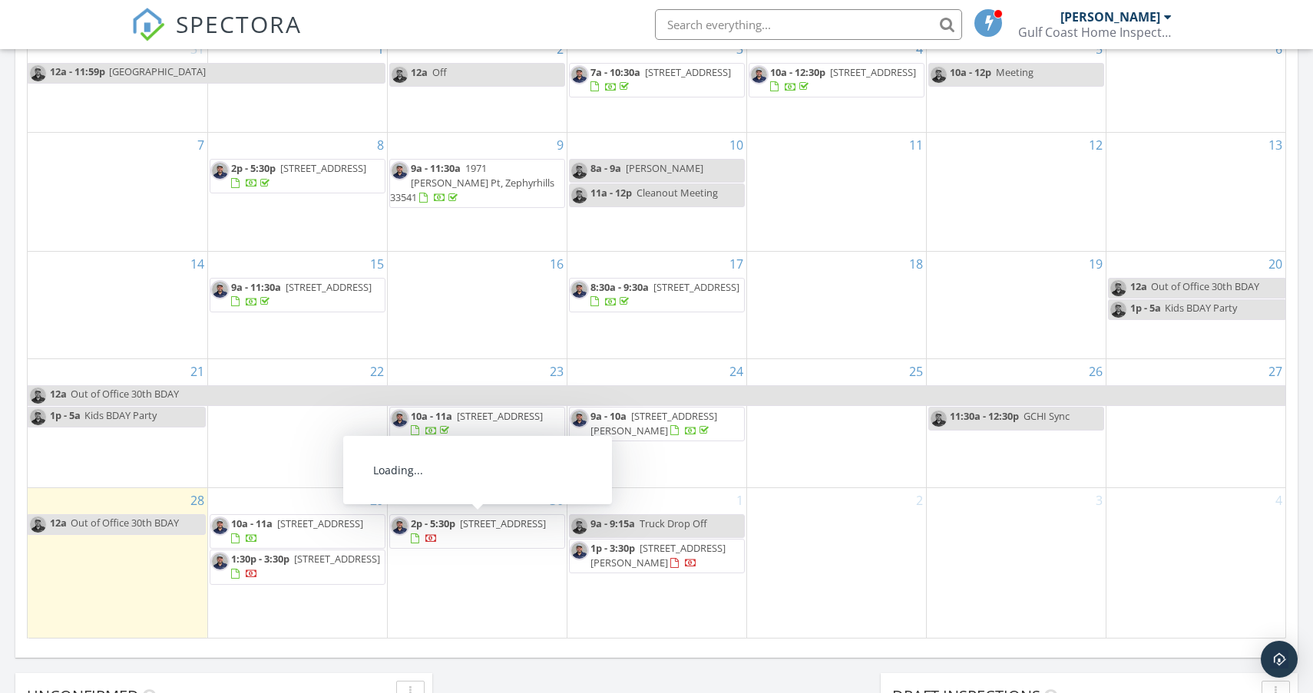
click at [478, 531] on span "2902 48th Way E, Bradenton 34203" at bounding box center [503, 524] width 86 height 14
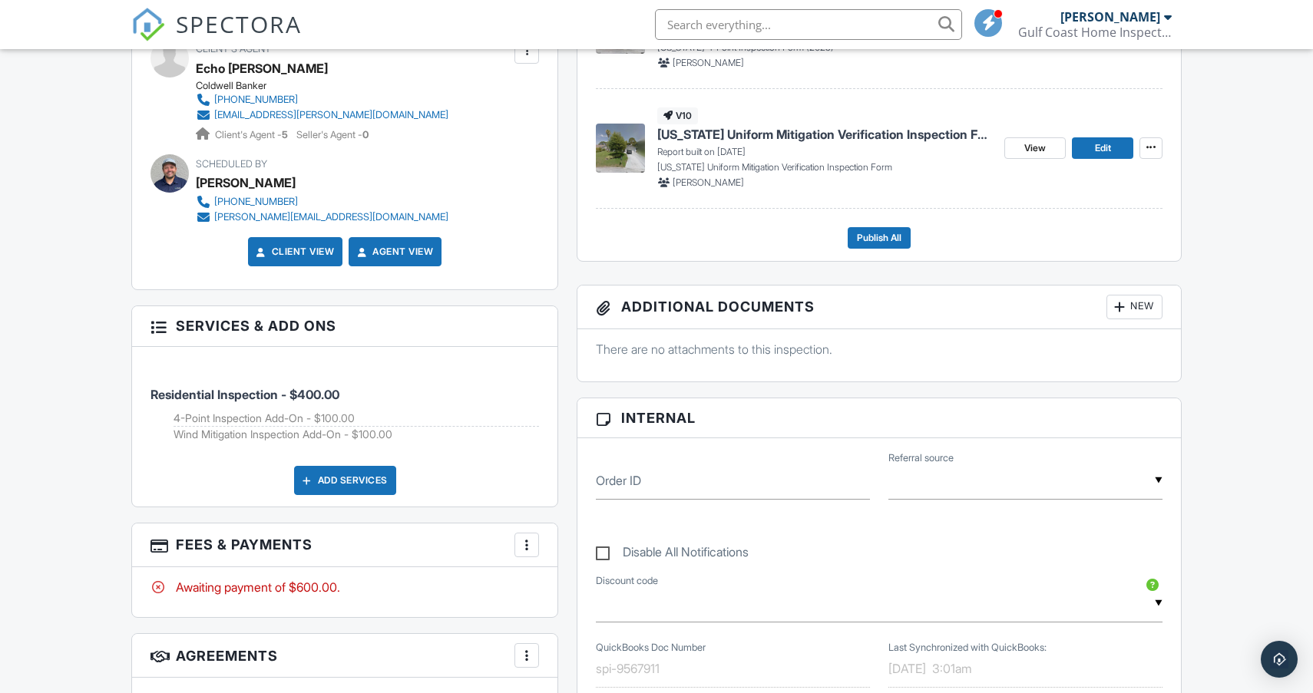
scroll to position [657, 0]
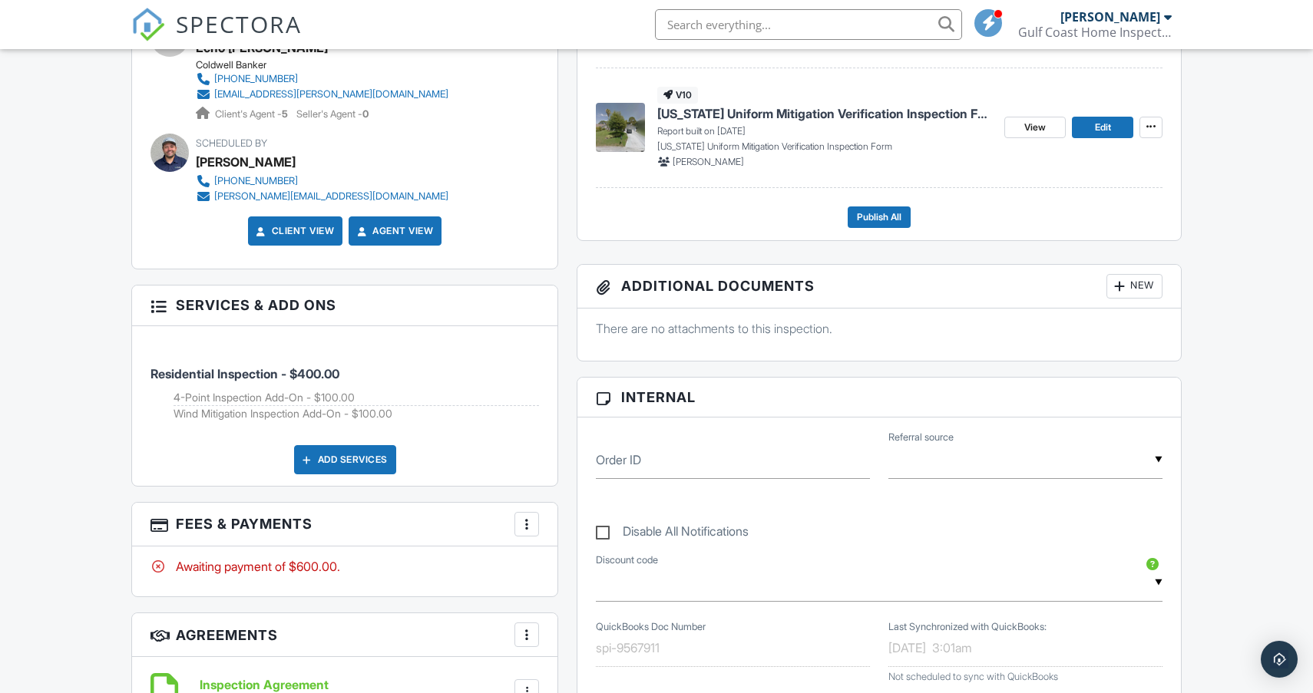
click at [1143, 283] on div "New" at bounding box center [1134, 286] width 56 height 25
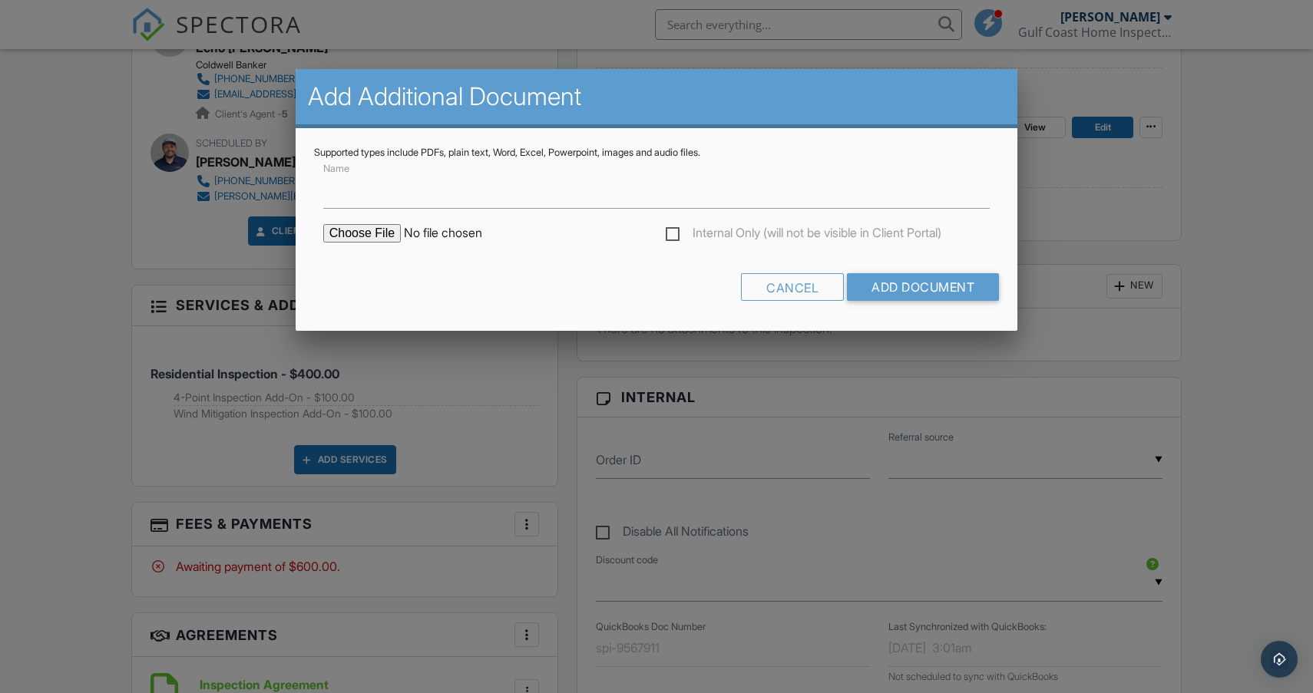
click at [388, 234] on input "file" at bounding box center [453, 233] width 261 height 18
type input "C:\fakepath\2902_48th_way_e_bradenton_fl_34203.pdf"
click at [919, 296] on input "Add Document" at bounding box center [923, 287] width 152 height 28
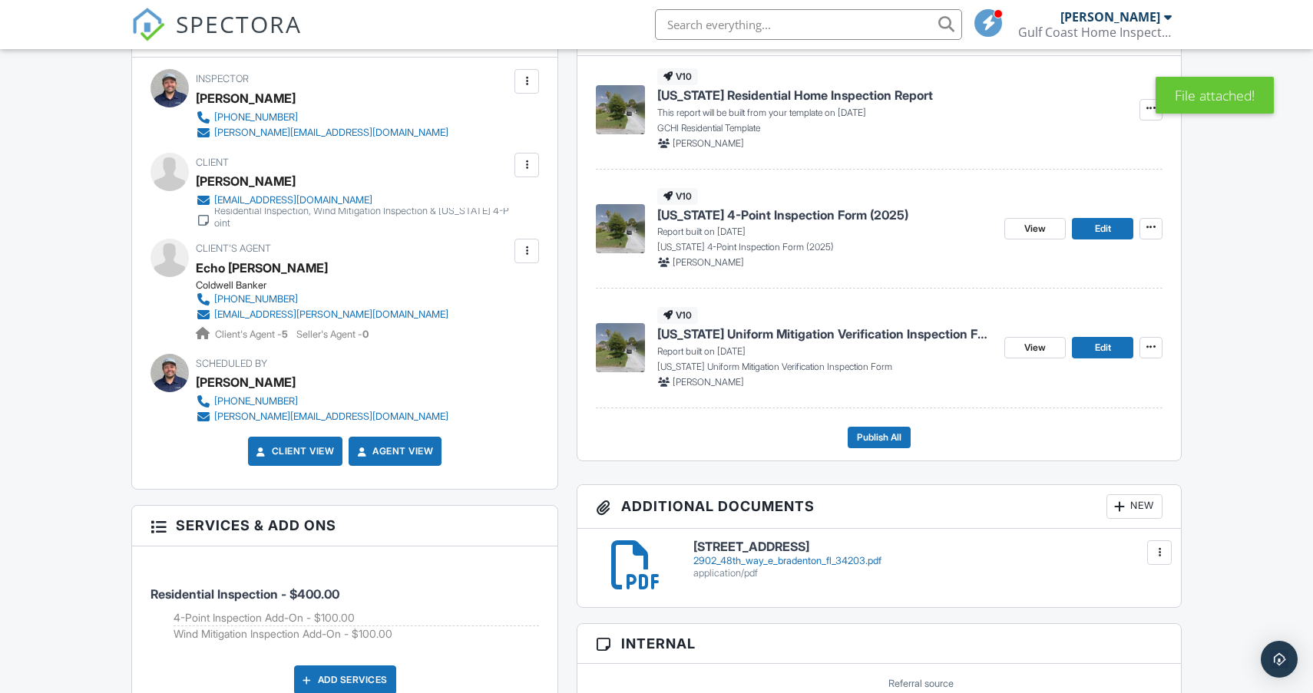
scroll to position [489, 0]
